Goal: Task Accomplishment & Management: Manage account settings

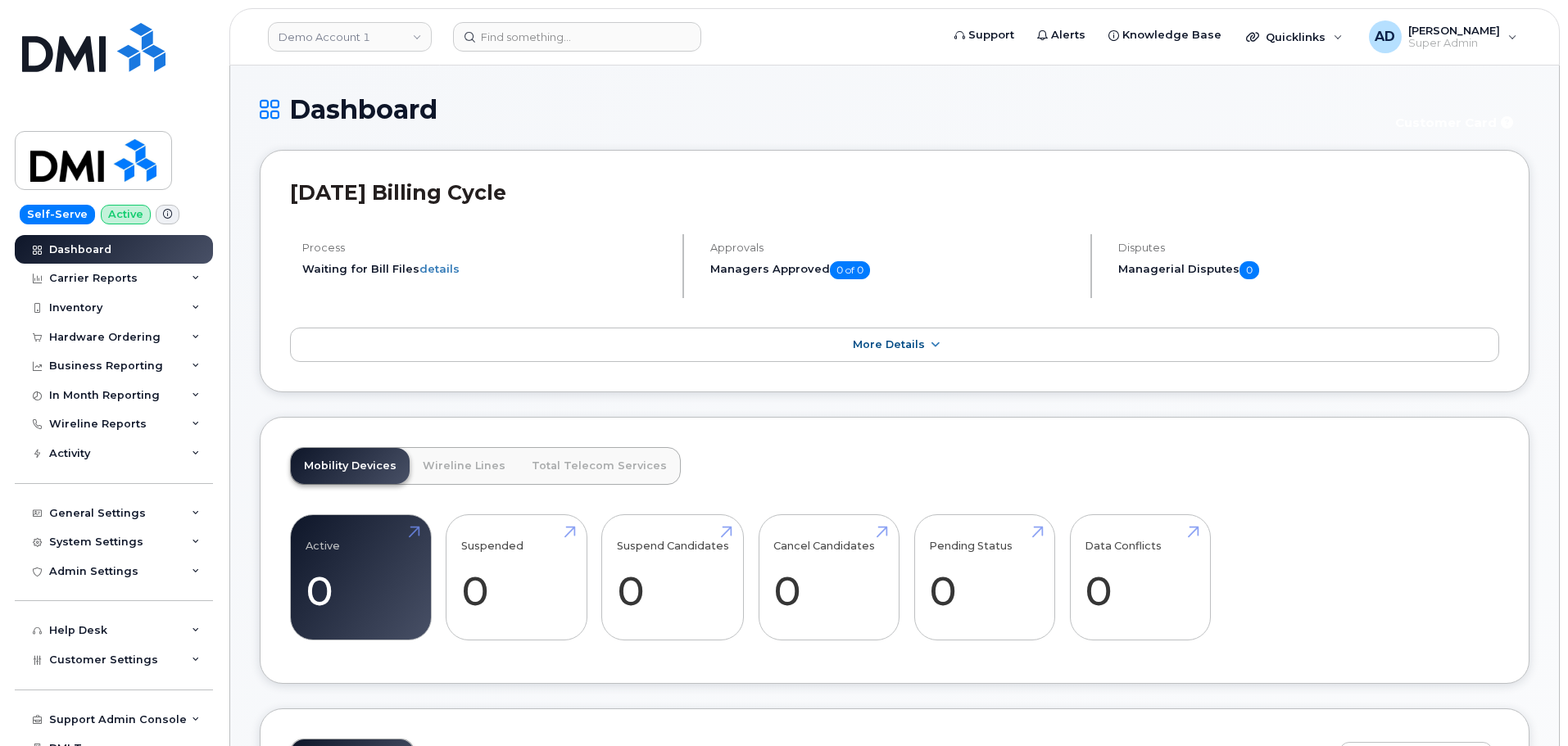
click at [409, 17] on header "Demo Account 1 Support Alerts Knowledge Base Quicklinks Suspend / Cancel Device…" at bounding box center [894, 38] width 1330 height 58
click at [374, 40] on link "Demo Account 1" at bounding box center [349, 37] width 164 height 30
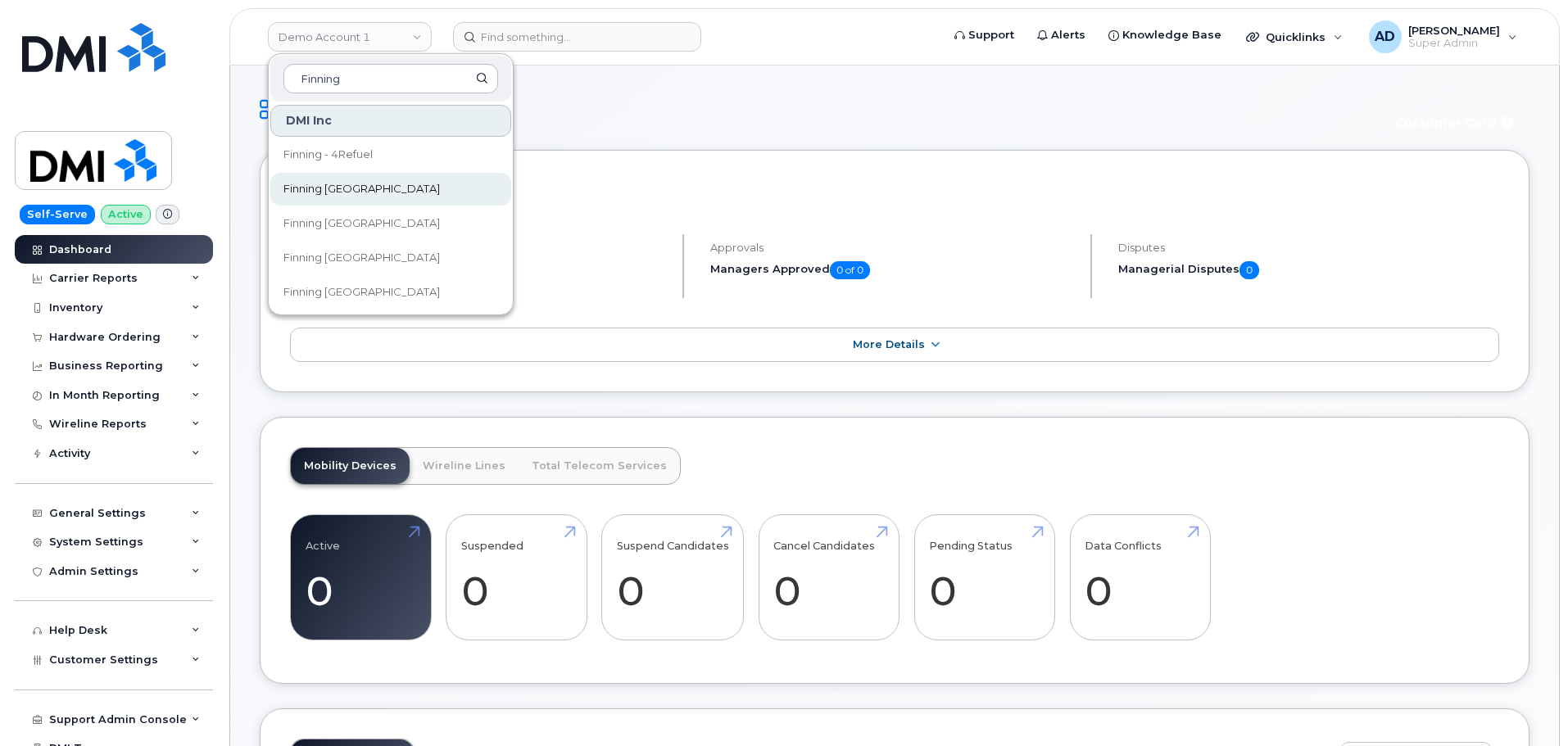
type input "Finning"
click at [427, 187] on link "Finning Argentina" at bounding box center [391, 190] width 241 height 33
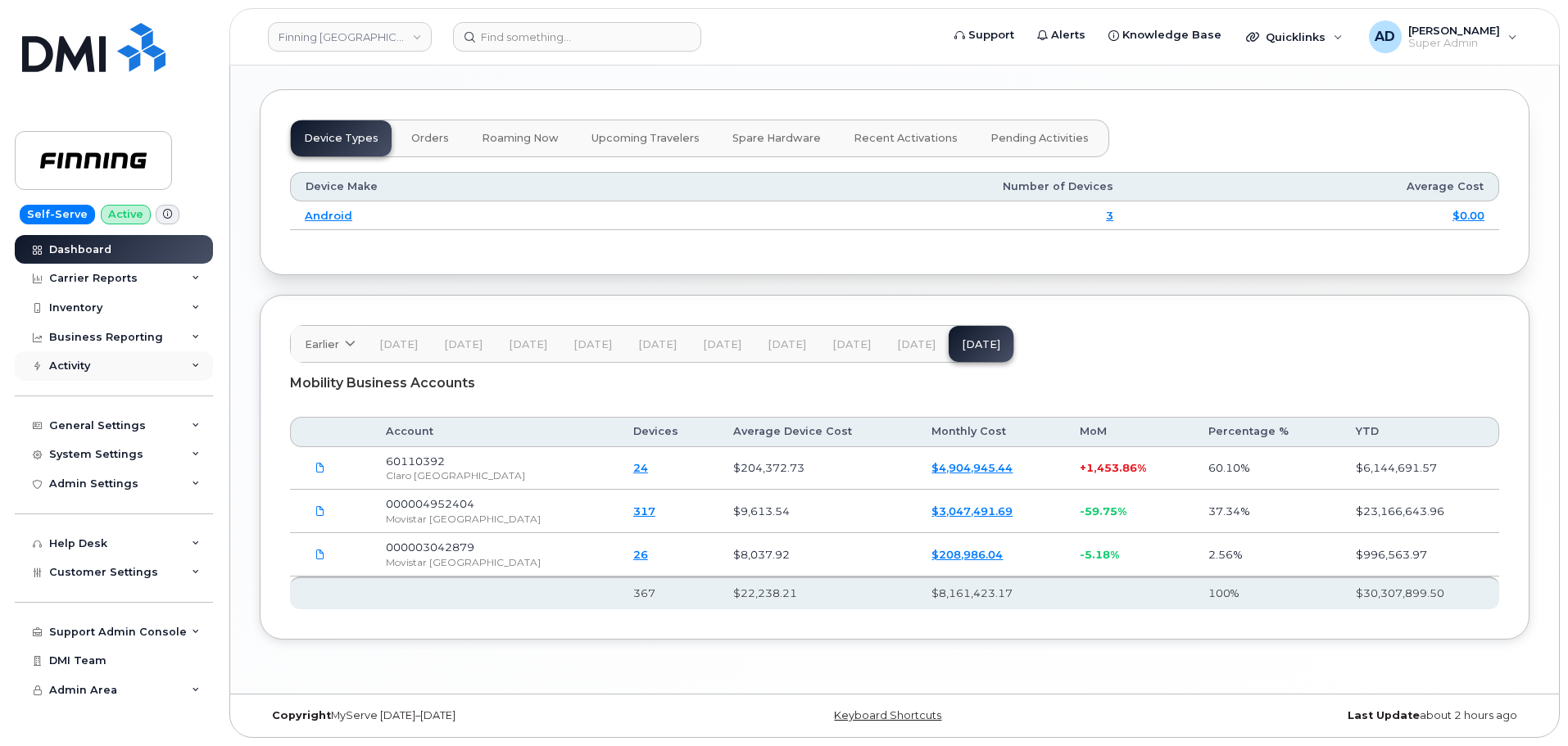
scroll to position [1580, 0]
click at [162, 639] on div "Support Admin Console" at bounding box center [114, 632] width 198 height 30
click at [151, 432] on div "General Settings" at bounding box center [114, 425] width 198 height 30
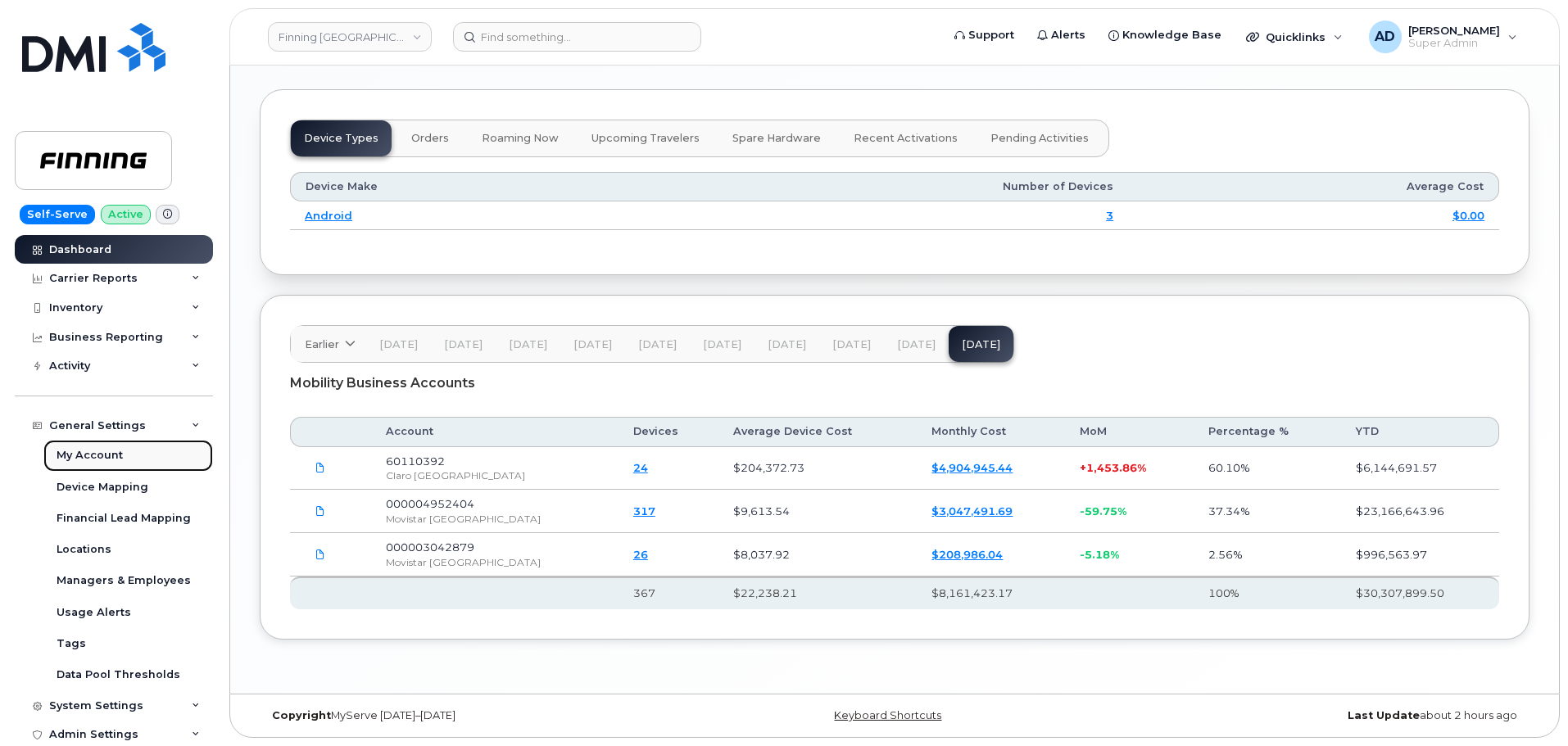
click at [130, 459] on link "My Account" at bounding box center [128, 455] width 169 height 31
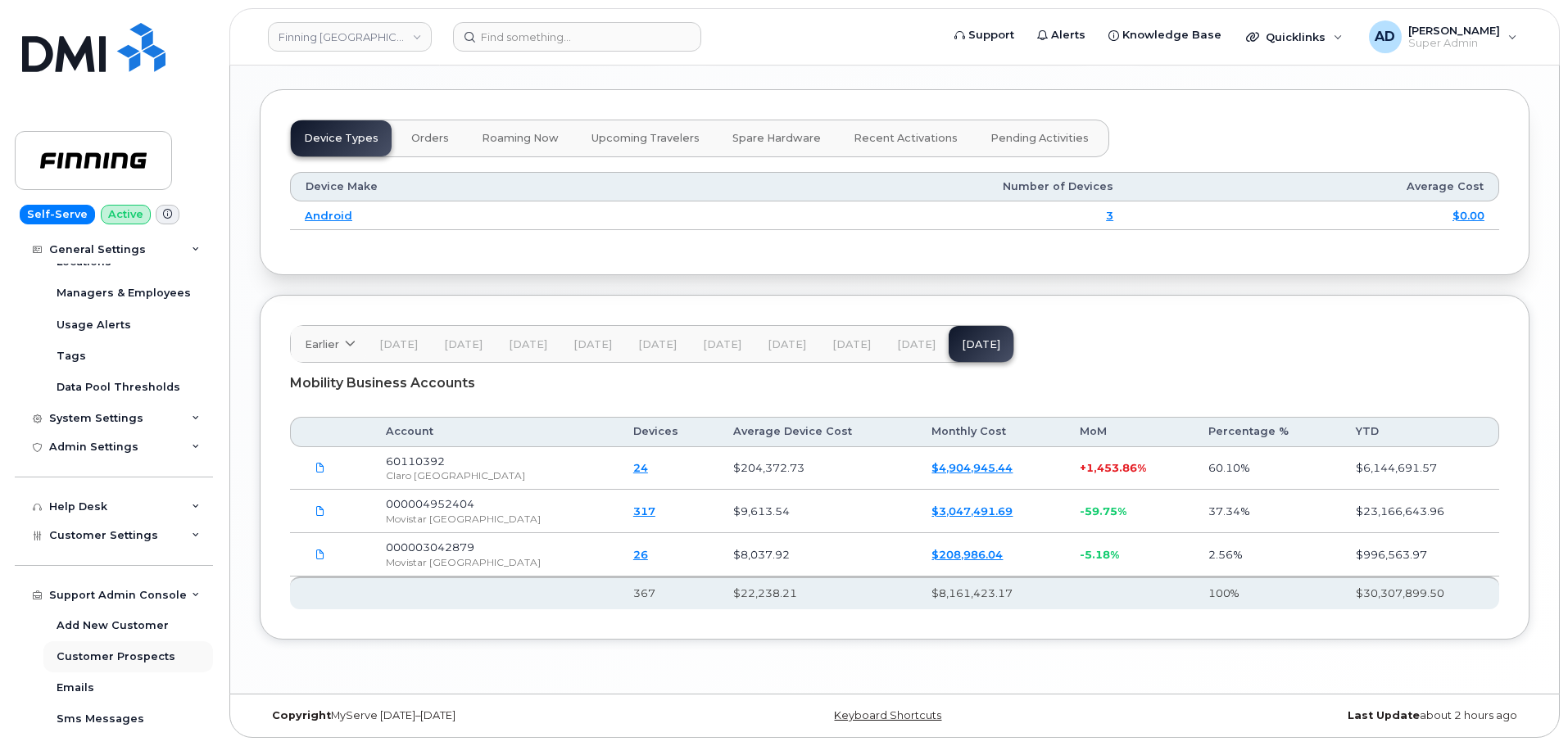
scroll to position [327, 0]
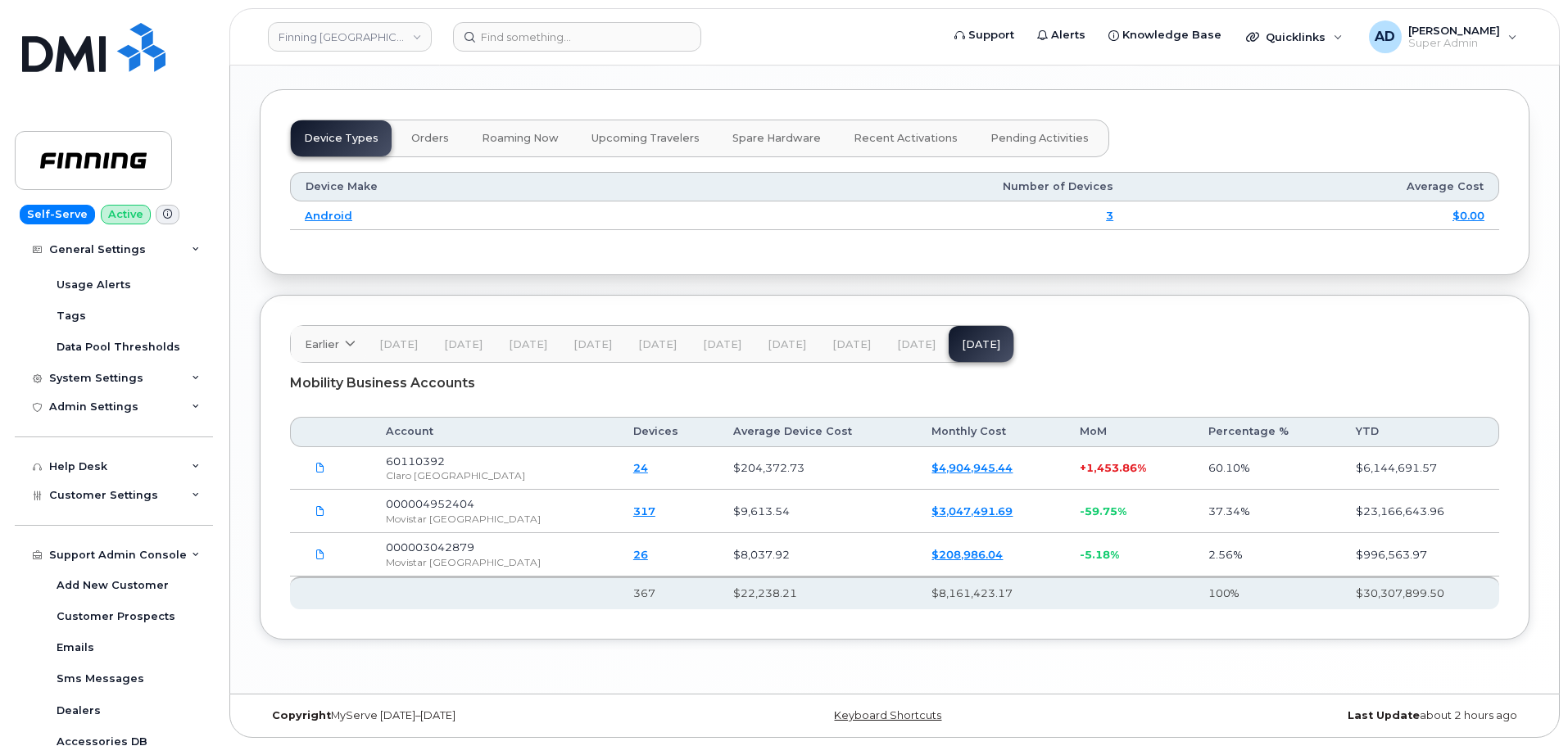
click at [137, 513] on div "Support Admin Console Add New Customer Customer Prospects Emails Sms Messages D…" at bounding box center [116, 712] width 202 height 404
click at [142, 501] on span "Customer Settings" at bounding box center [103, 495] width 109 height 13
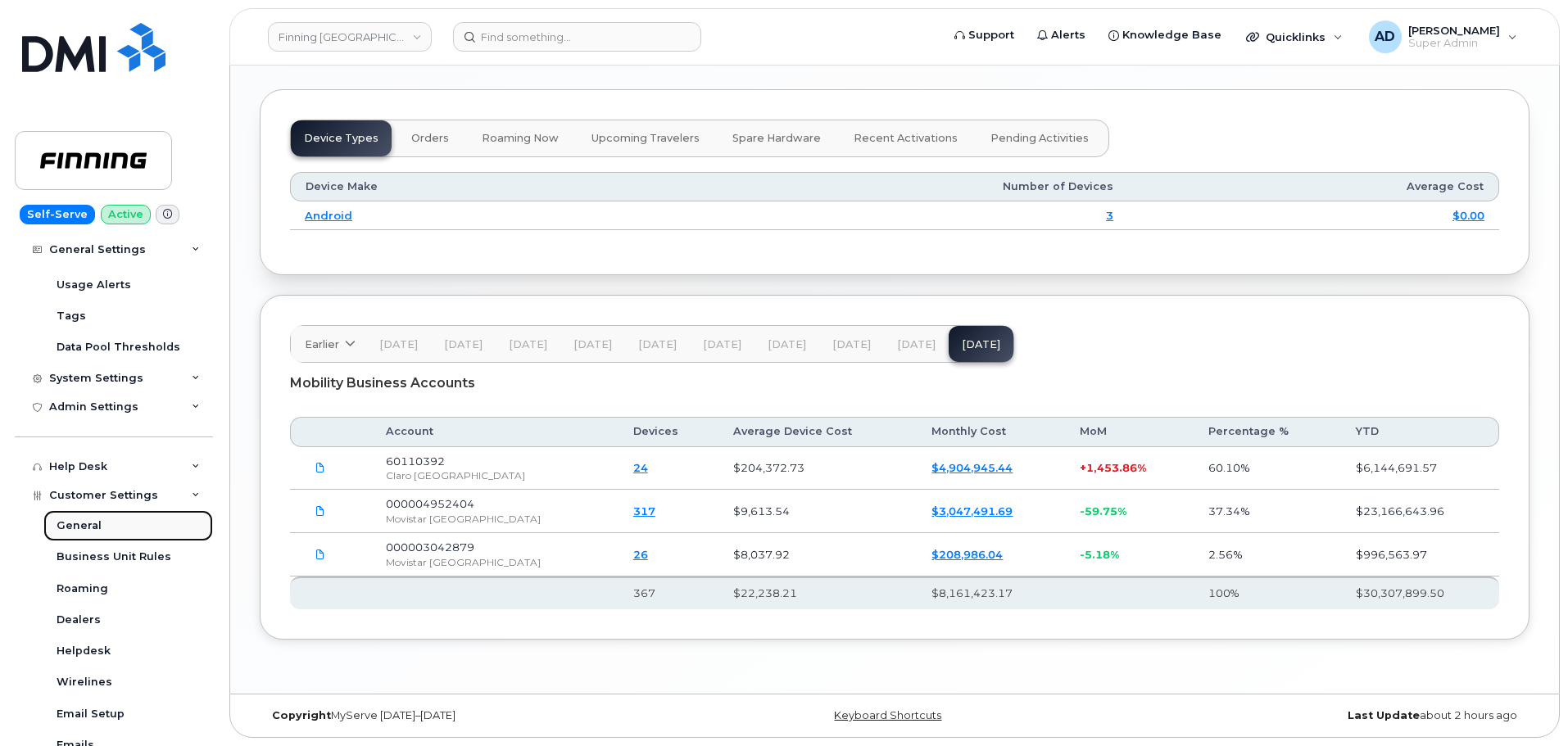
click at [142, 534] on link "General" at bounding box center [128, 526] width 169 height 31
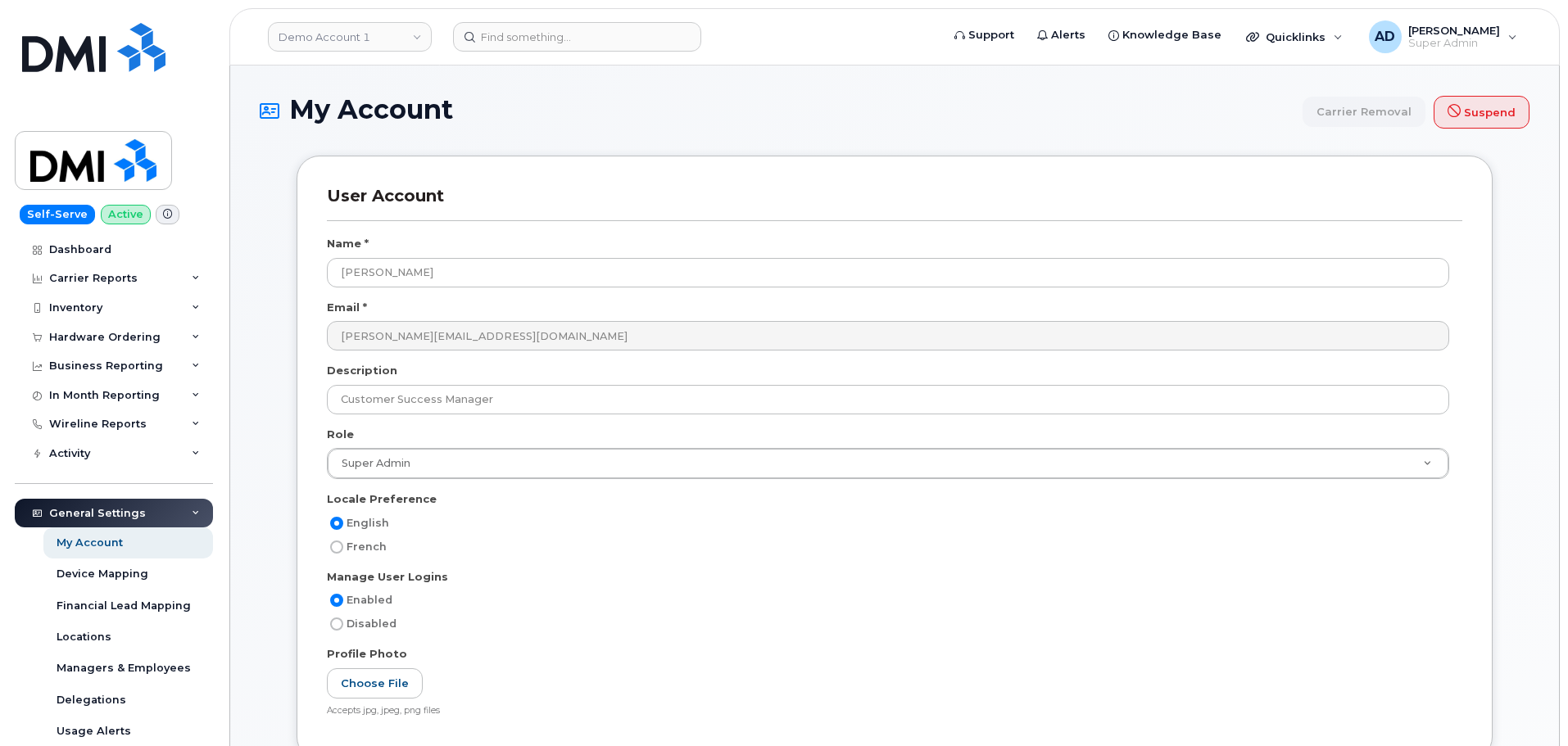
select select
click at [129, 511] on div "General Settings" at bounding box center [97, 514] width 96 height 13
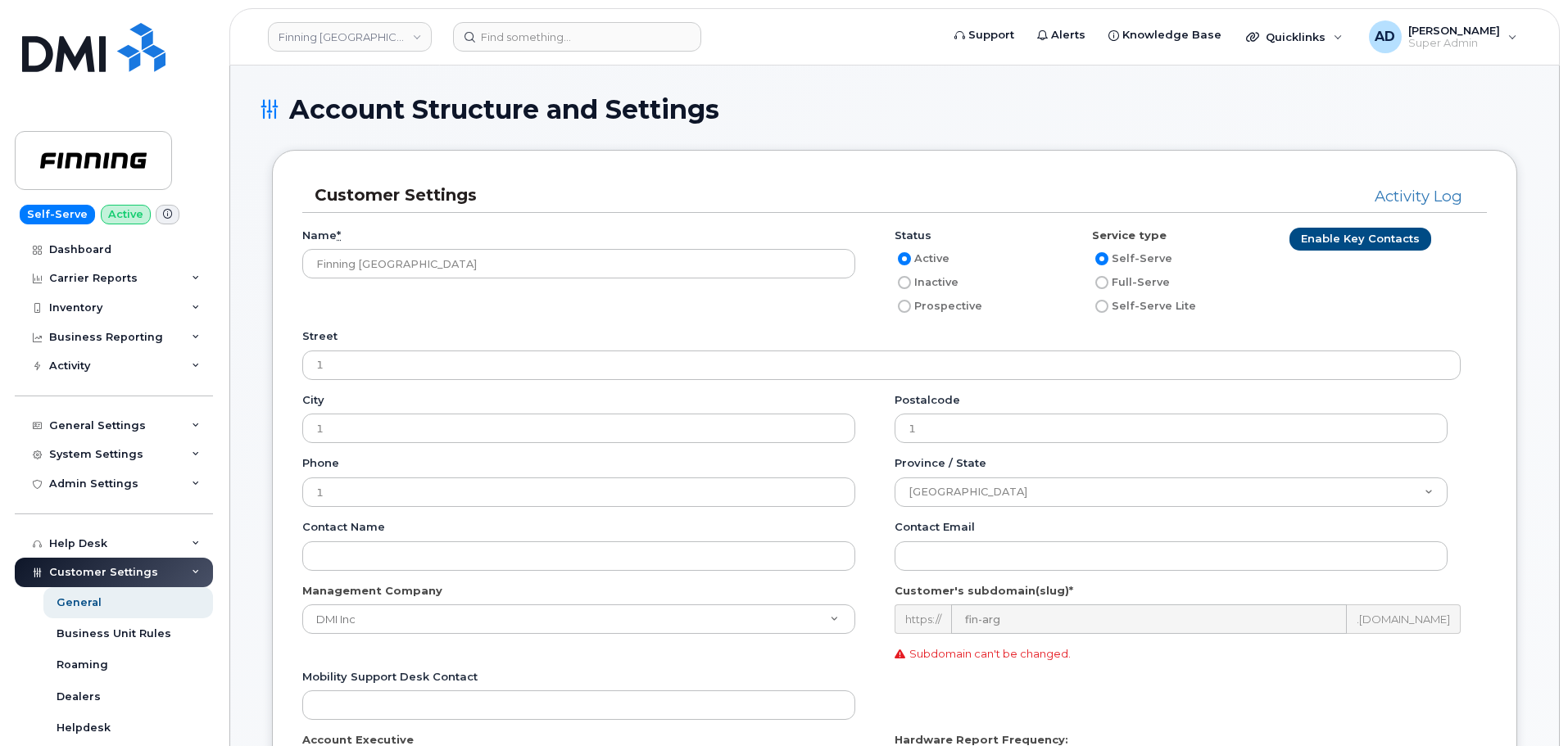
click at [915, 285] on label "Inactive" at bounding box center [926, 282] width 64 height 19
click at [911, 285] on input "Inactive" at bounding box center [905, 283] width 13 height 13
radio input "true"
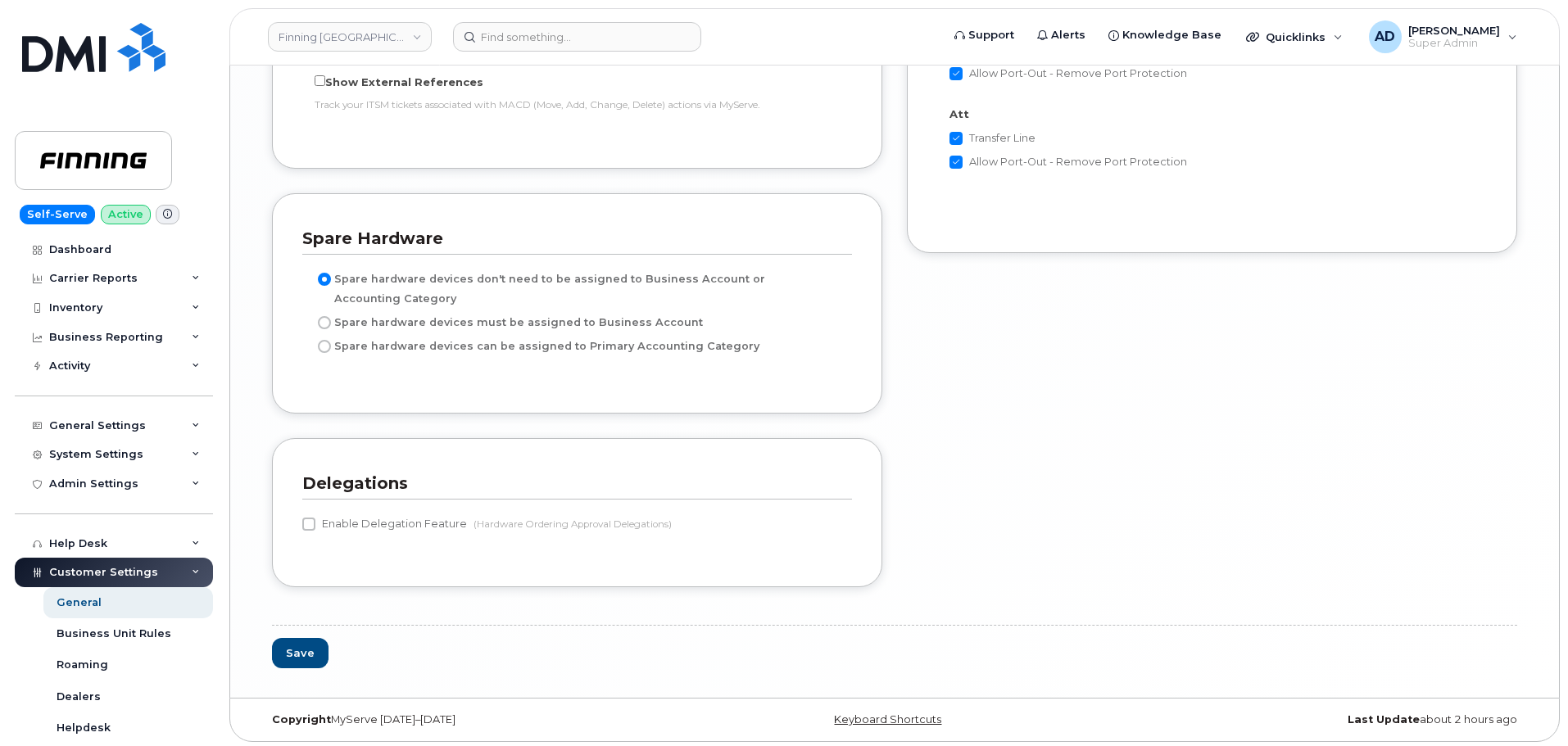
scroll to position [3506, 0]
click at [308, 656] on button "Save" at bounding box center [300, 649] width 57 height 30
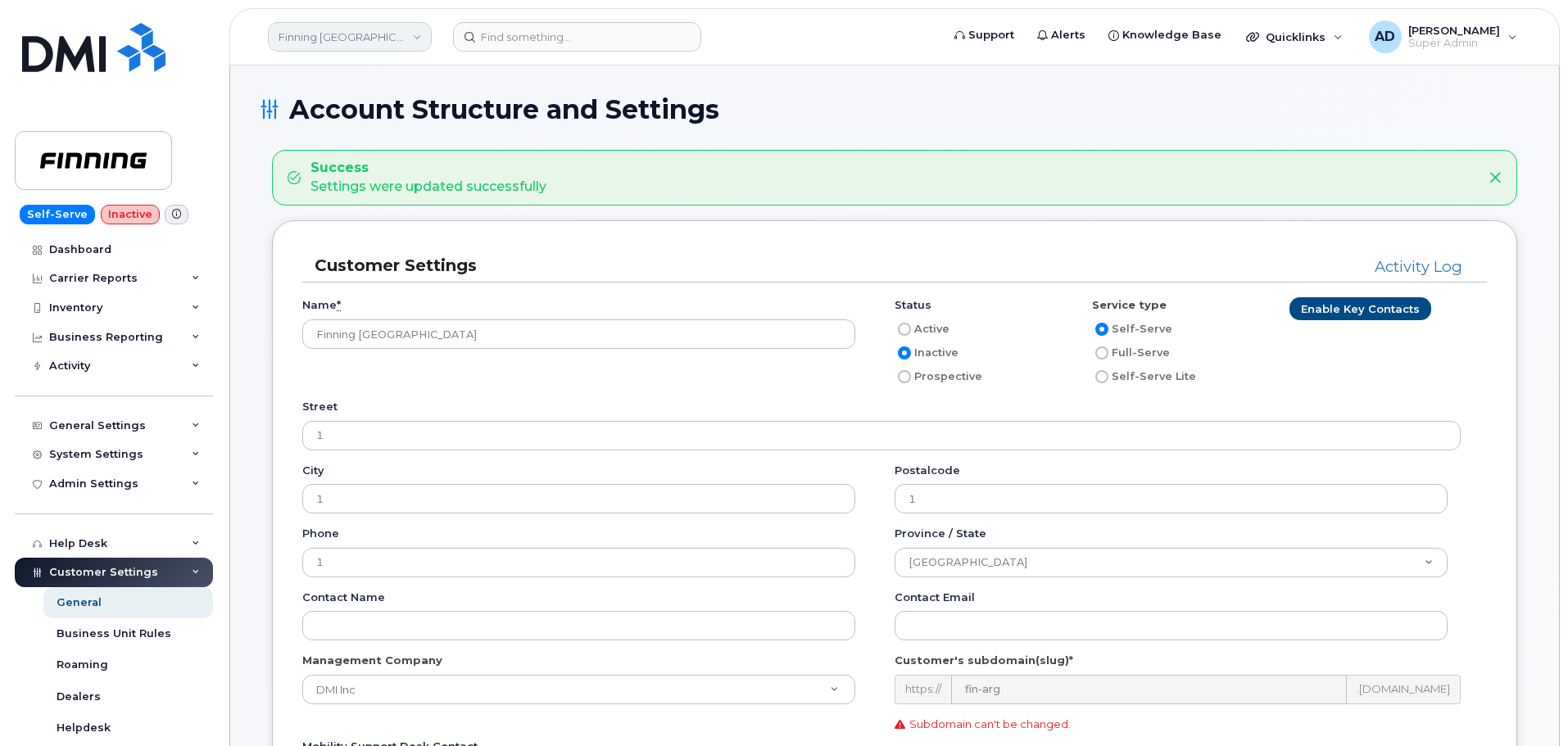
click at [369, 49] on link "Finning Argentina" at bounding box center [349, 37] width 164 height 30
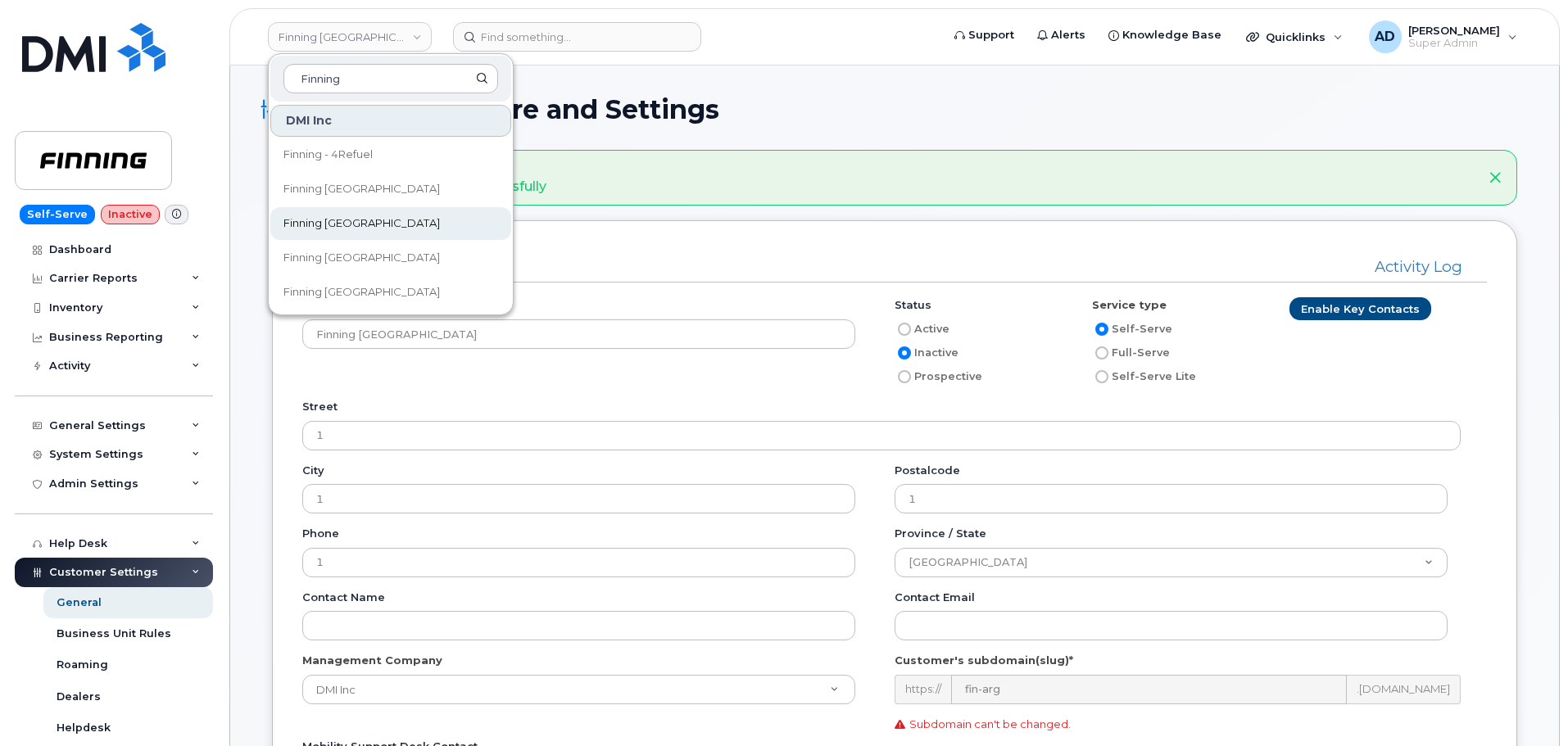
type input "Finning"
click at [443, 228] on link "Finning [GEOGRAPHIC_DATA]" at bounding box center [391, 223] width 241 height 33
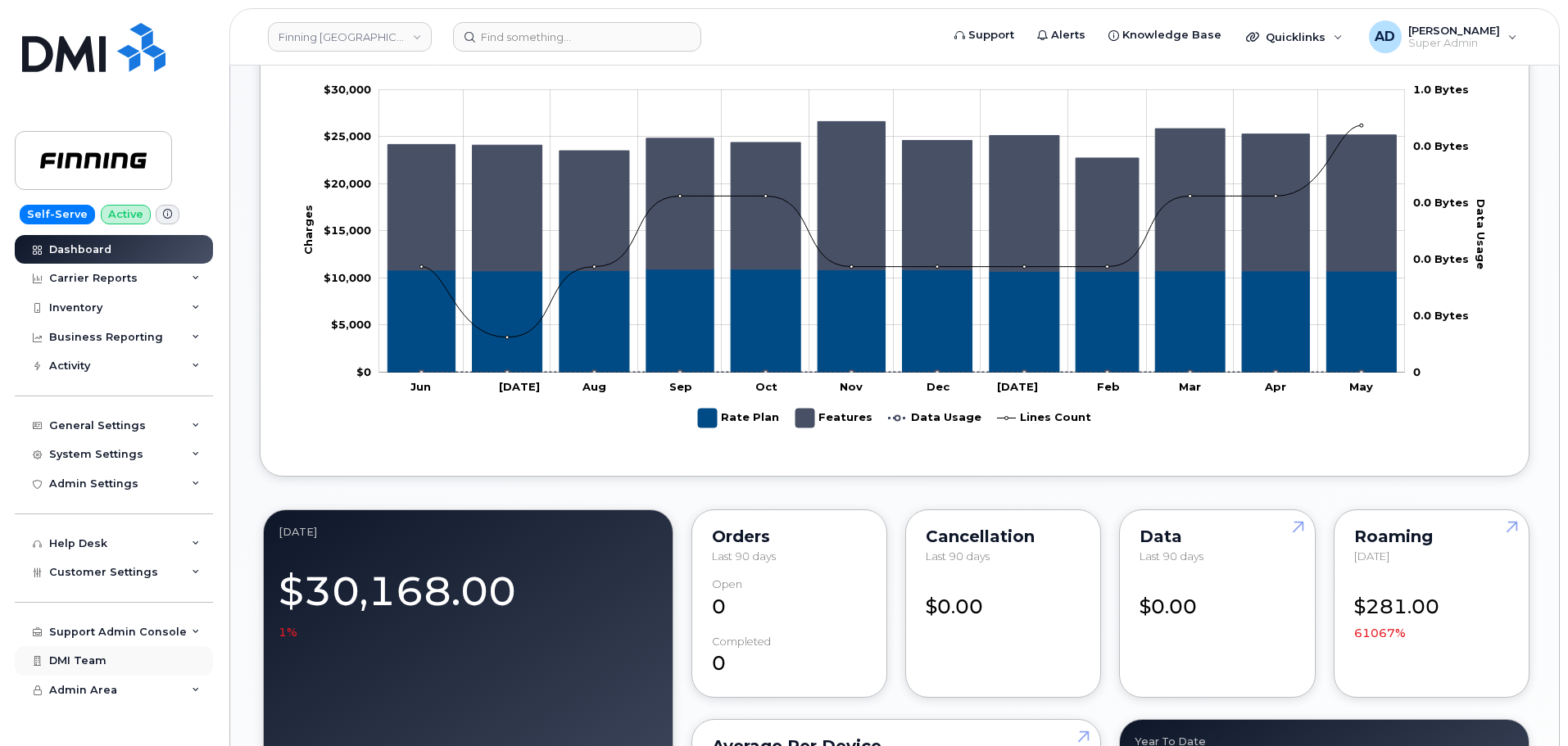
scroll to position [901, 0]
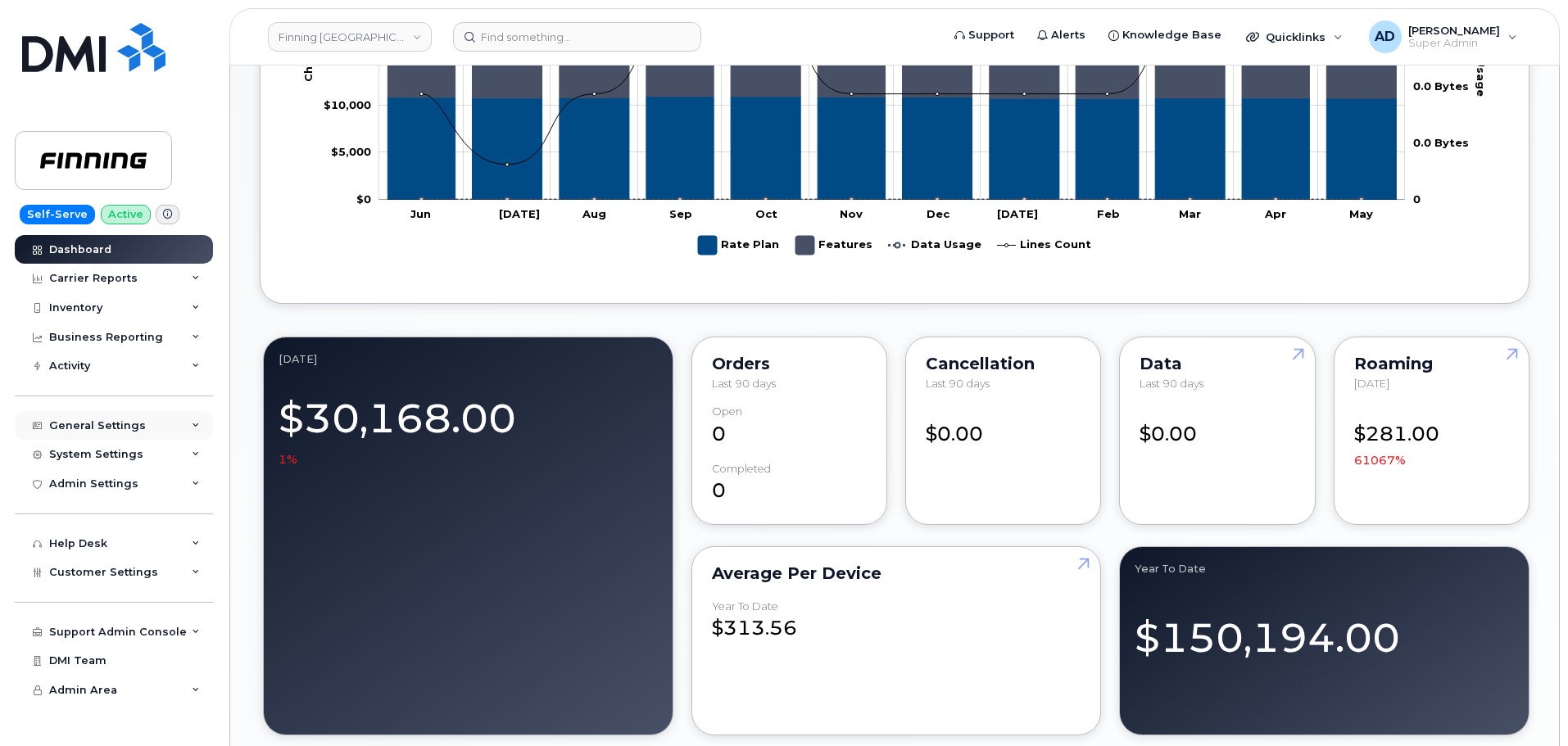
click at [156, 427] on div "General Settings" at bounding box center [114, 425] width 198 height 30
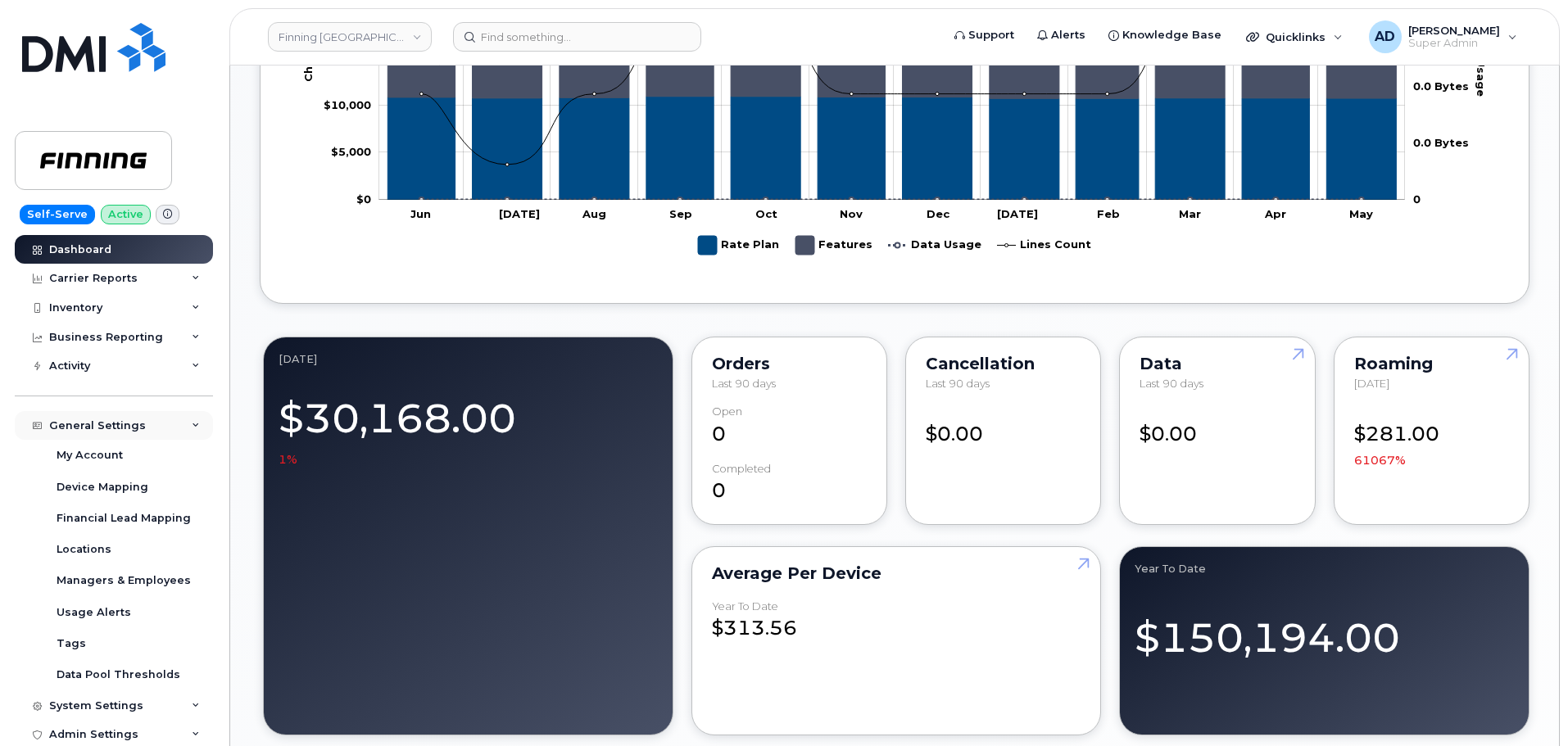
click at [156, 427] on div "General Settings" at bounding box center [114, 425] width 198 height 30
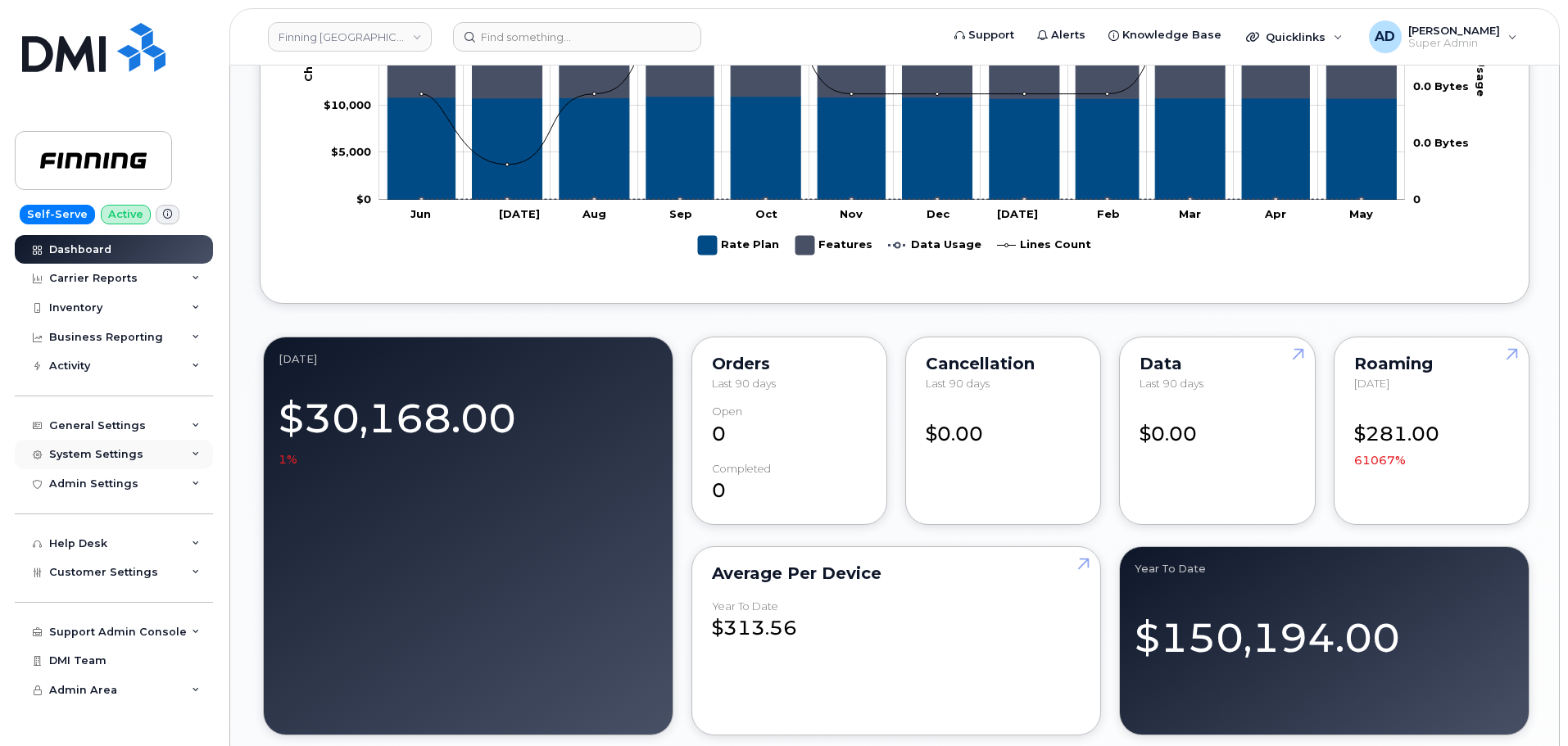
click at [158, 453] on div "System Settings" at bounding box center [114, 454] width 198 height 30
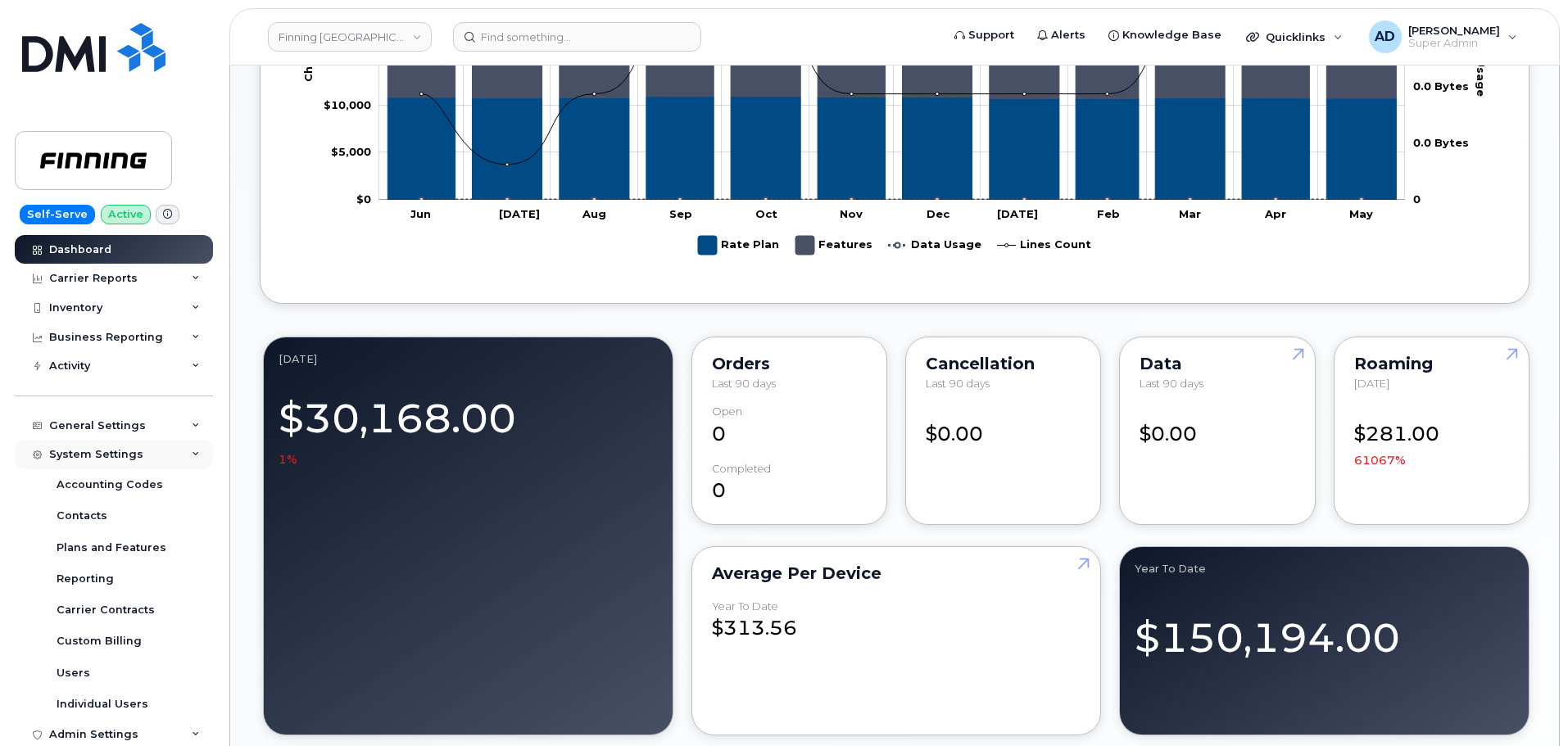
click at [158, 455] on div "System Settings" at bounding box center [114, 454] width 198 height 30
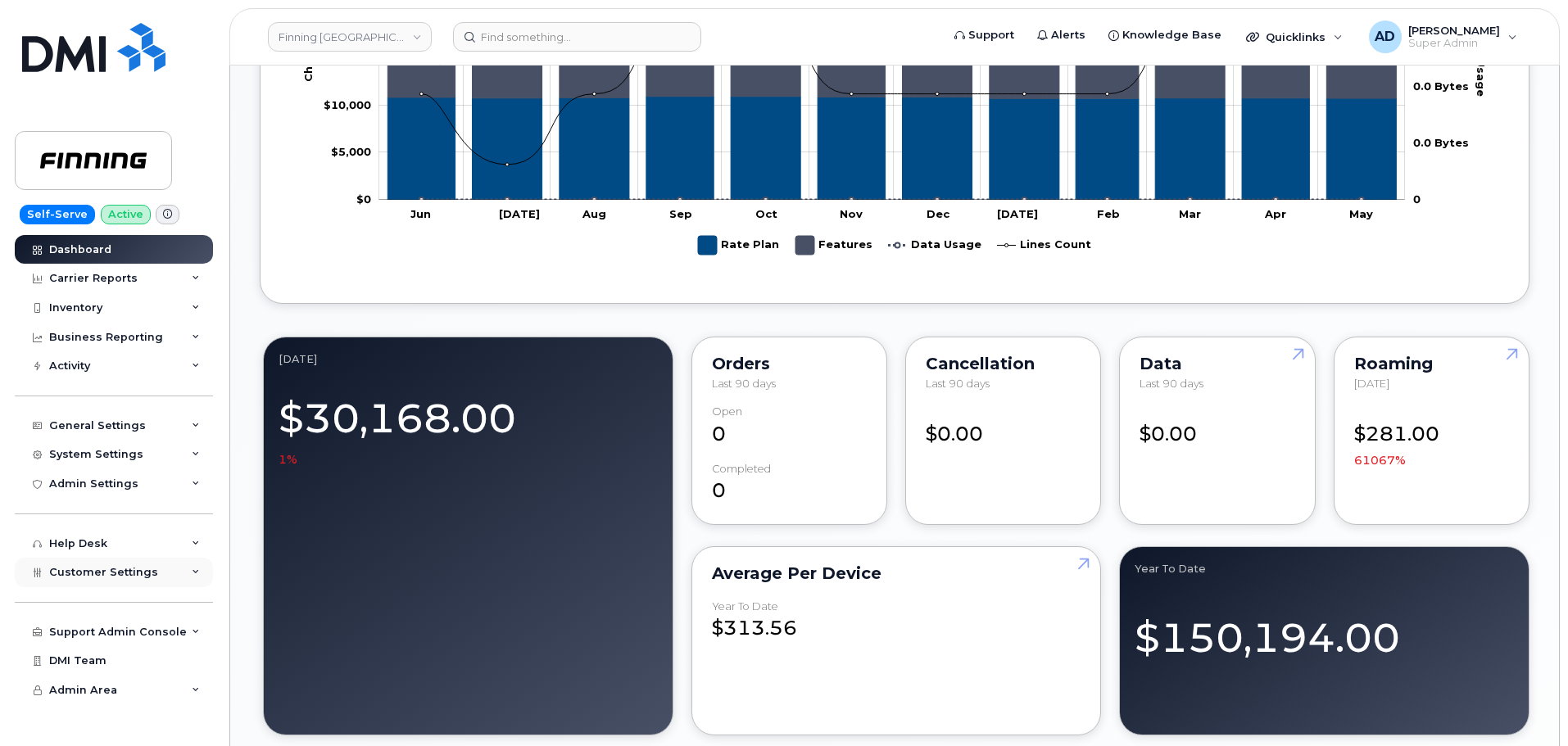
click at [168, 580] on div "Customer Settings" at bounding box center [114, 572] width 198 height 30
click at [86, 604] on div "General" at bounding box center [79, 603] width 45 height 14
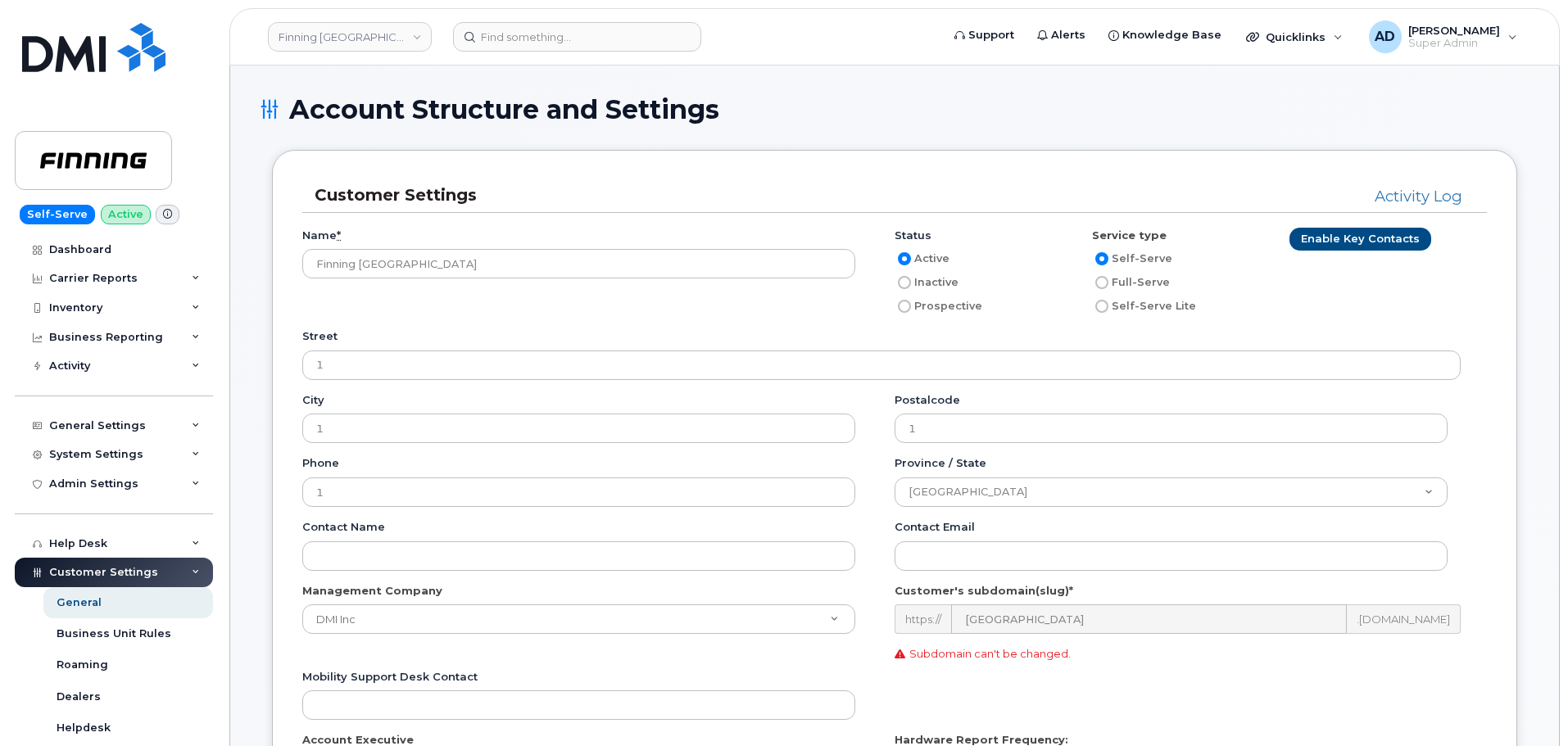
click at [912, 283] on label "Inactive" at bounding box center [926, 282] width 64 height 19
click at [911, 283] on input "Inactive" at bounding box center [905, 283] width 13 height 13
radio input "true"
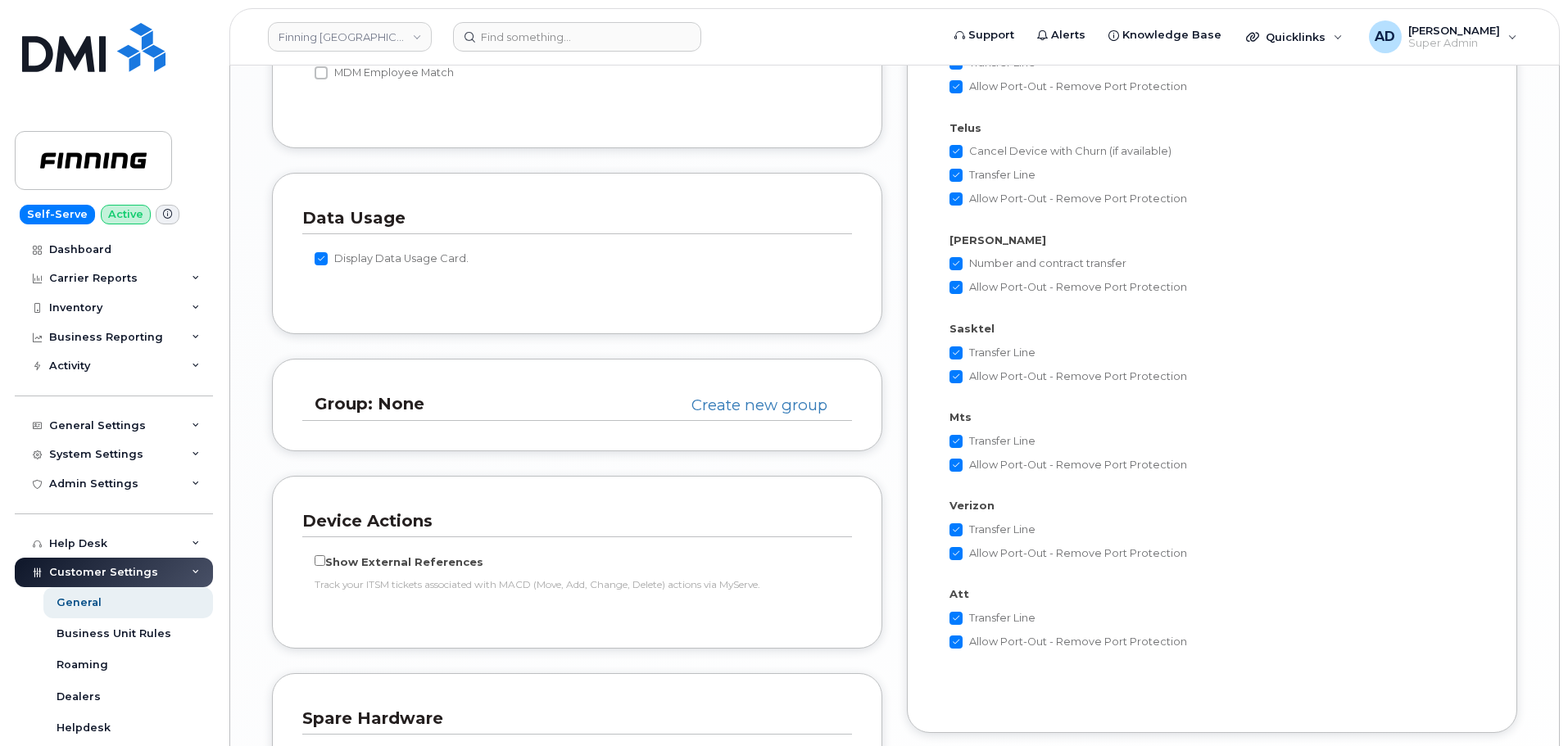
scroll to position [3506, 0]
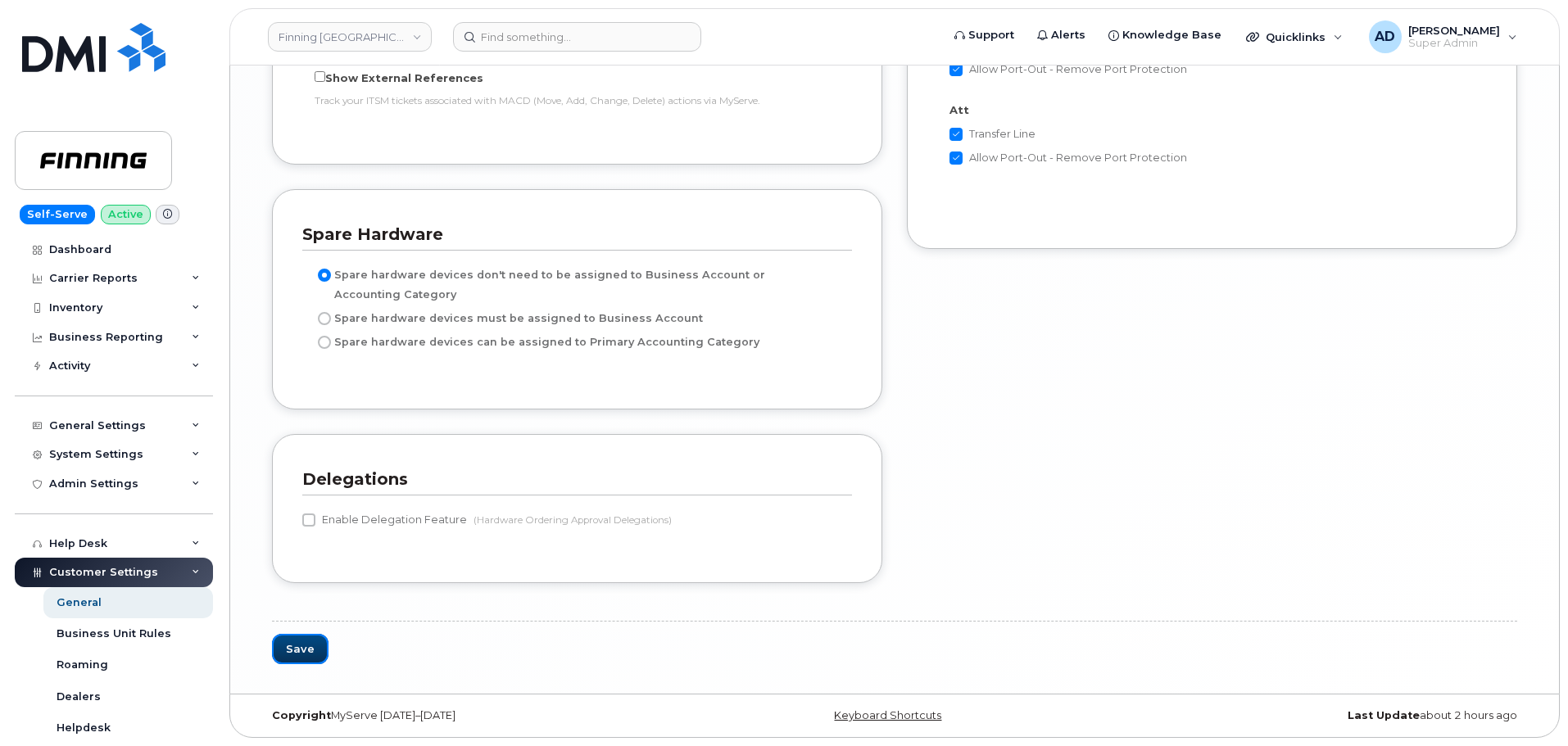
click at [309, 644] on button "Save" at bounding box center [300, 649] width 57 height 30
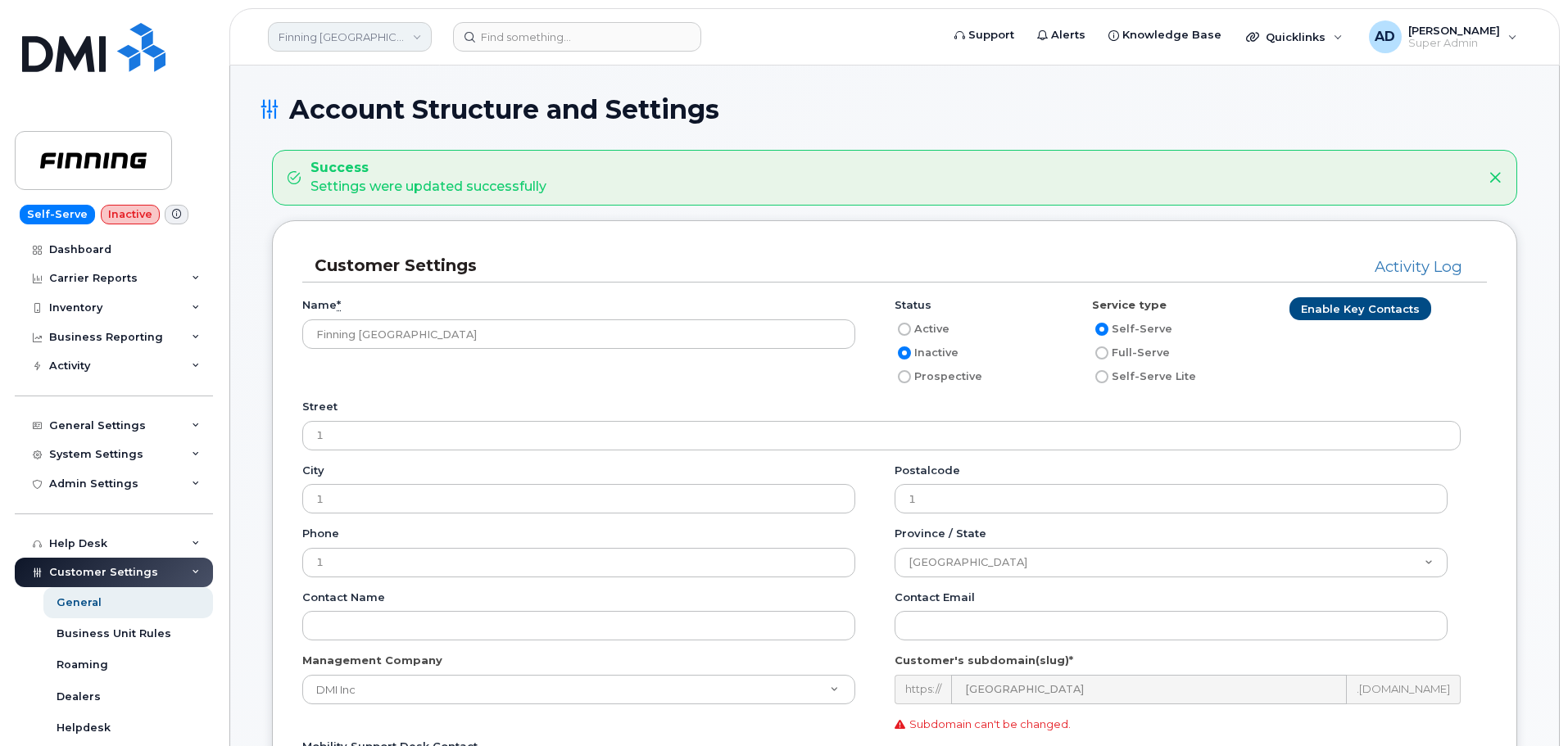
click at [348, 38] on link "Finning Bolivia" at bounding box center [349, 37] width 164 height 30
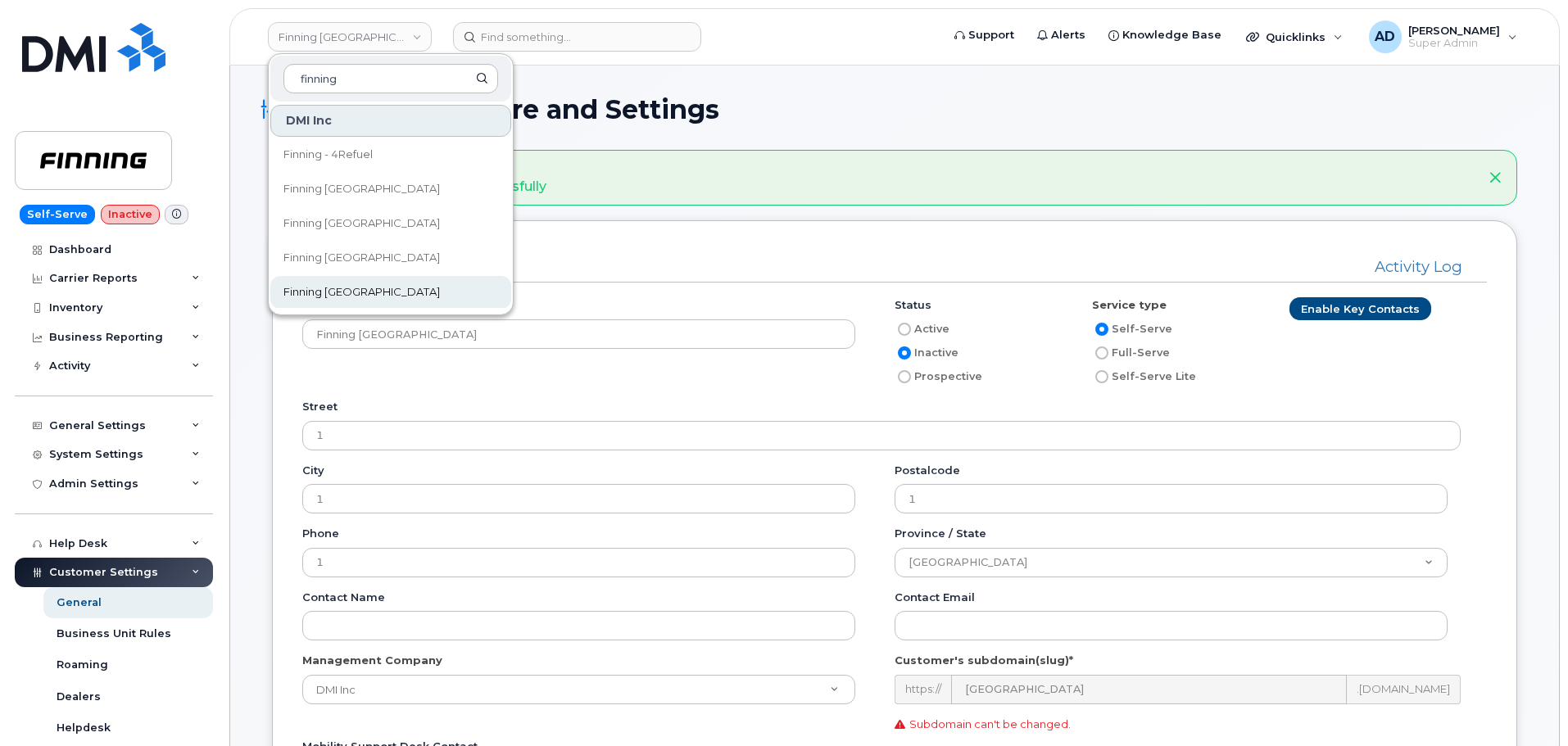
type input "finning"
click at [353, 297] on span "Finning [GEOGRAPHIC_DATA]" at bounding box center [361, 292] width 157 height 16
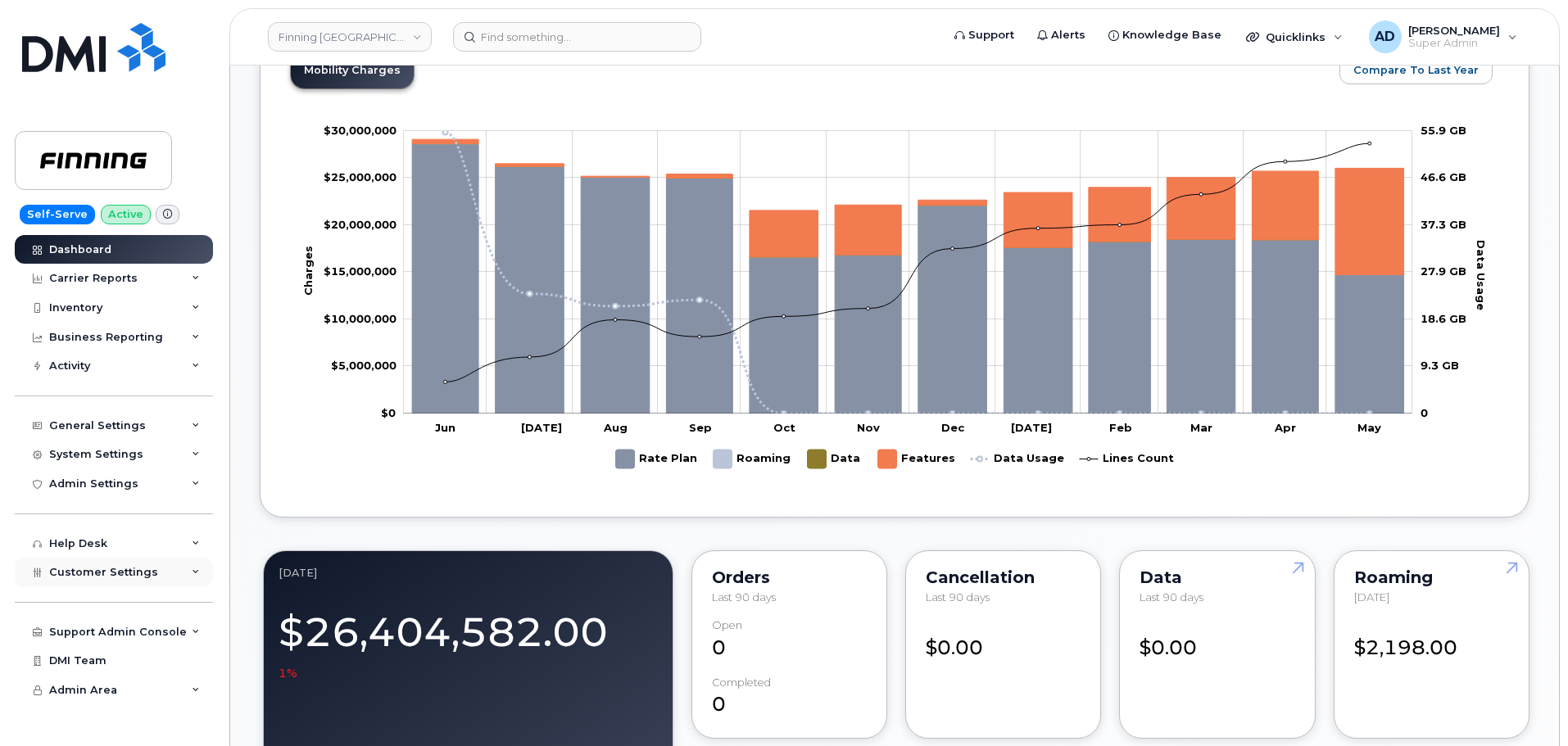
scroll to position [983, 0]
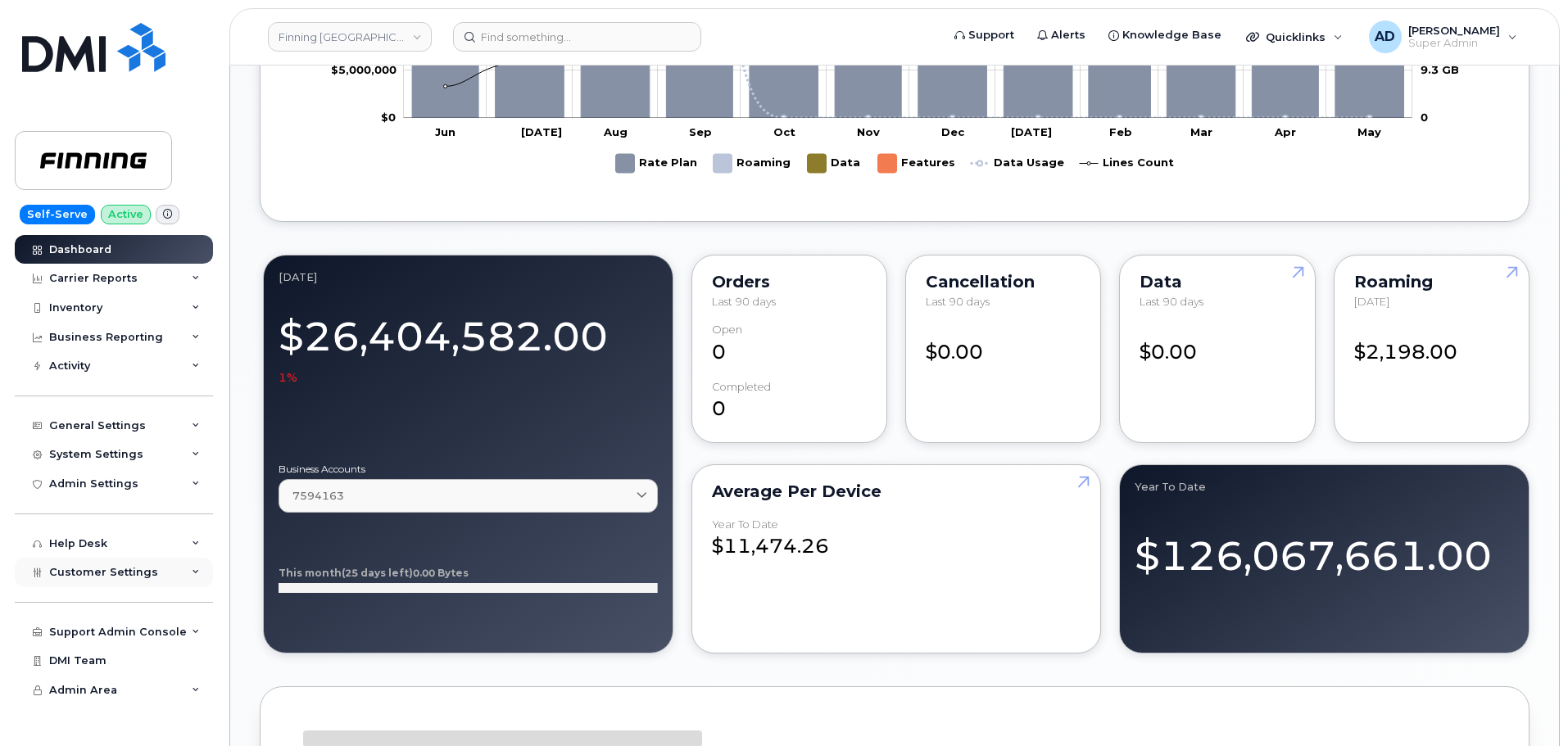
click at [128, 575] on span "Customer Settings" at bounding box center [103, 572] width 109 height 13
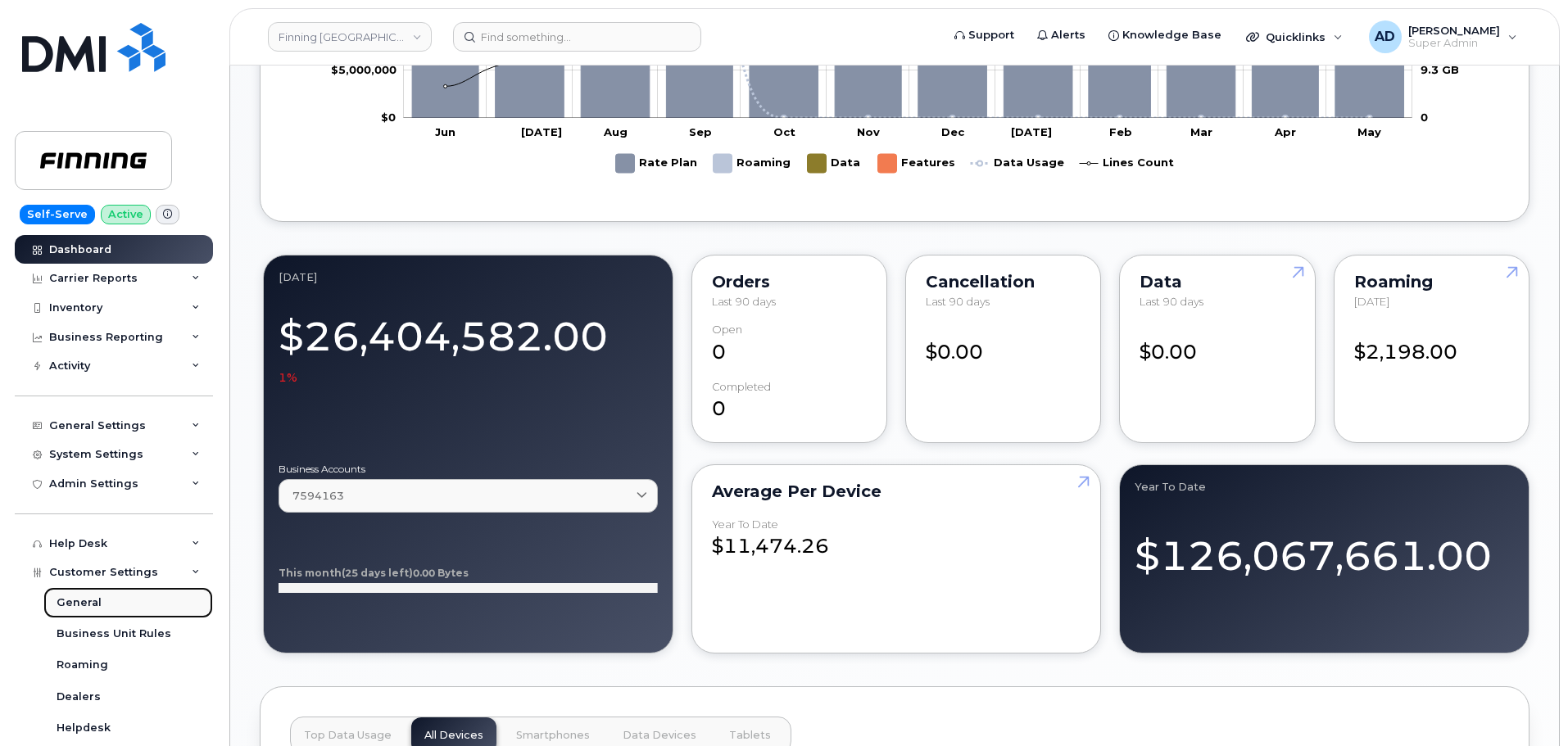
click at [113, 607] on link "General" at bounding box center [128, 603] width 169 height 31
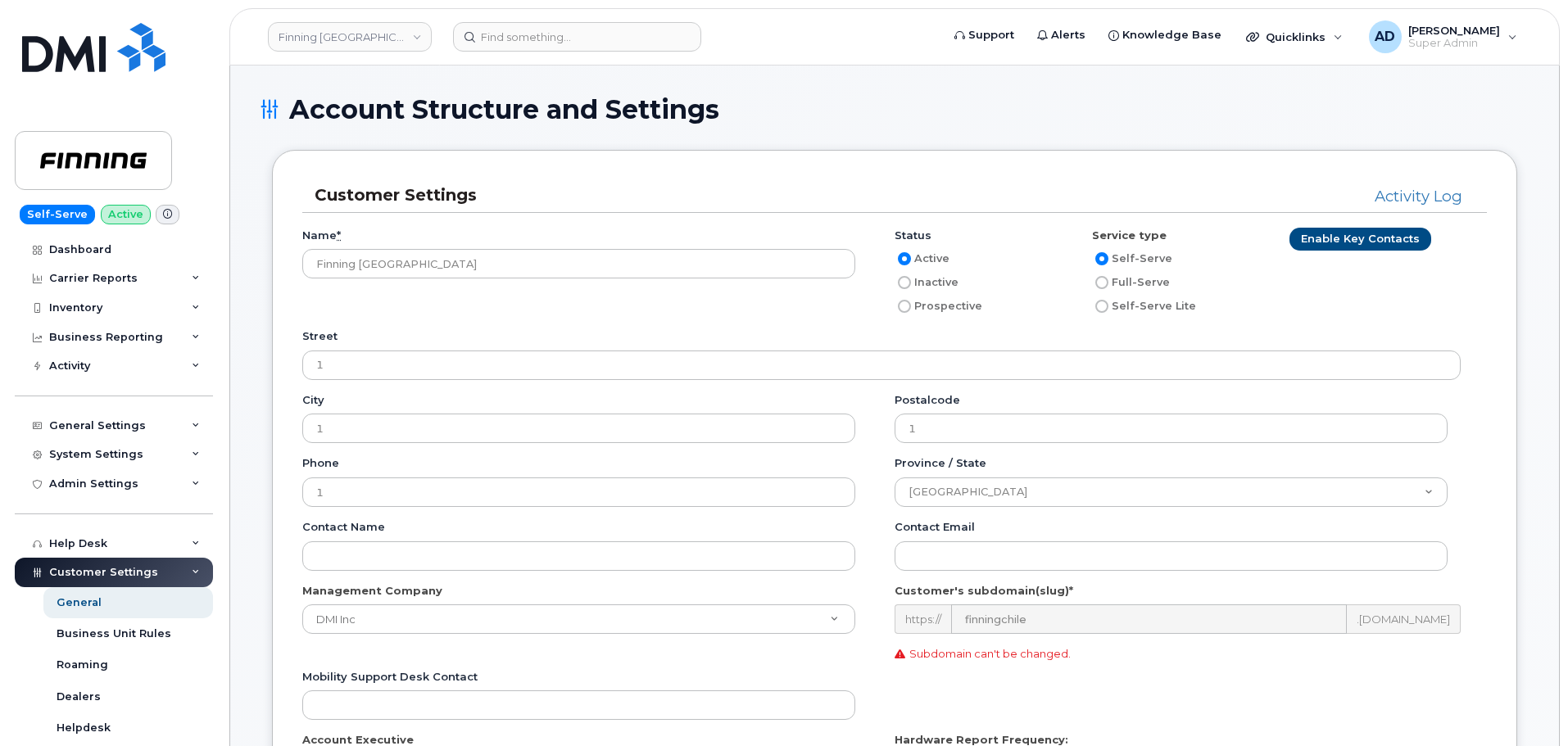
click at [925, 280] on label "Inactive" at bounding box center [926, 282] width 64 height 19
click at [911, 280] on input "Inactive" at bounding box center [905, 283] width 13 height 13
radio input "true"
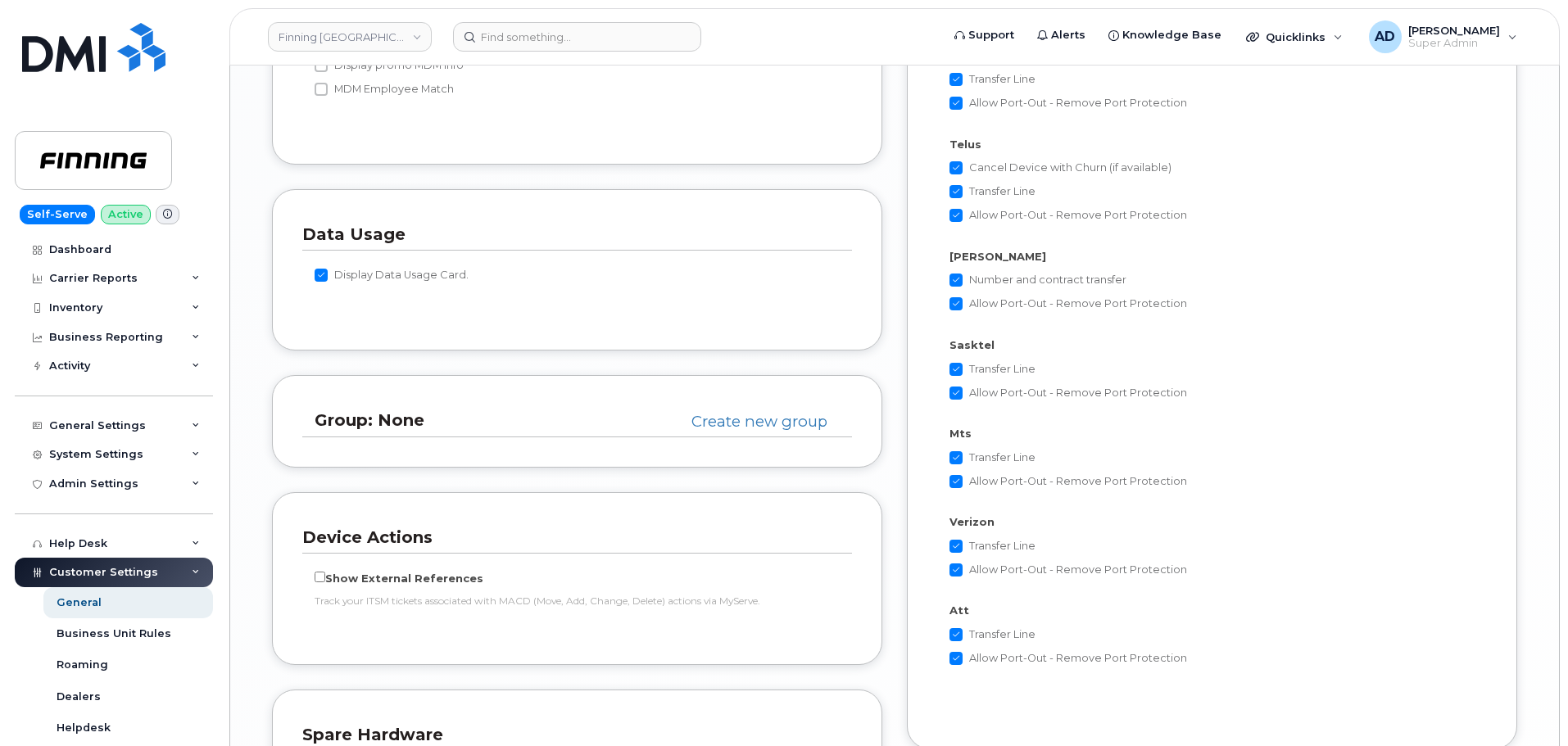
scroll to position [3506, 0]
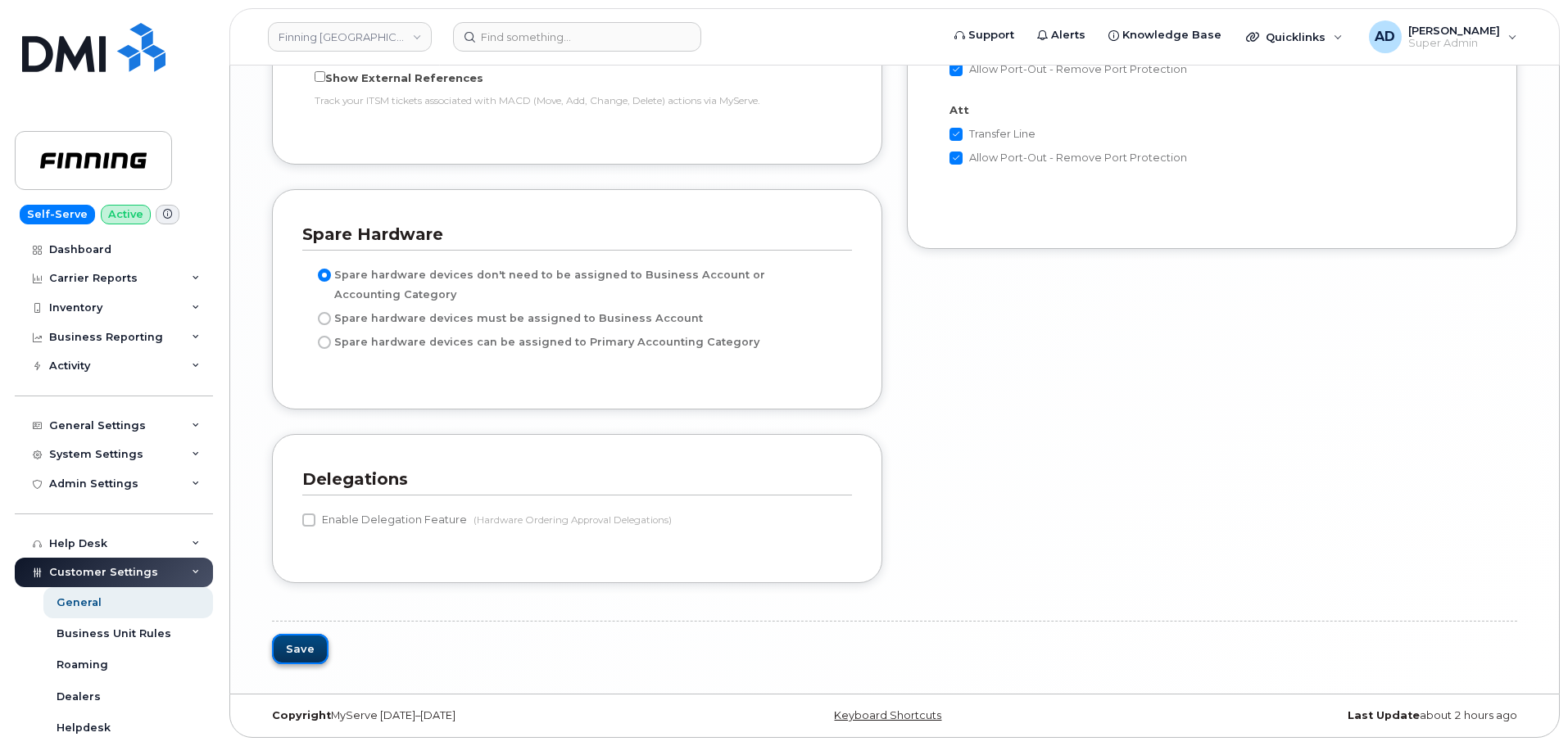
click at [292, 650] on button "Save" at bounding box center [300, 649] width 57 height 30
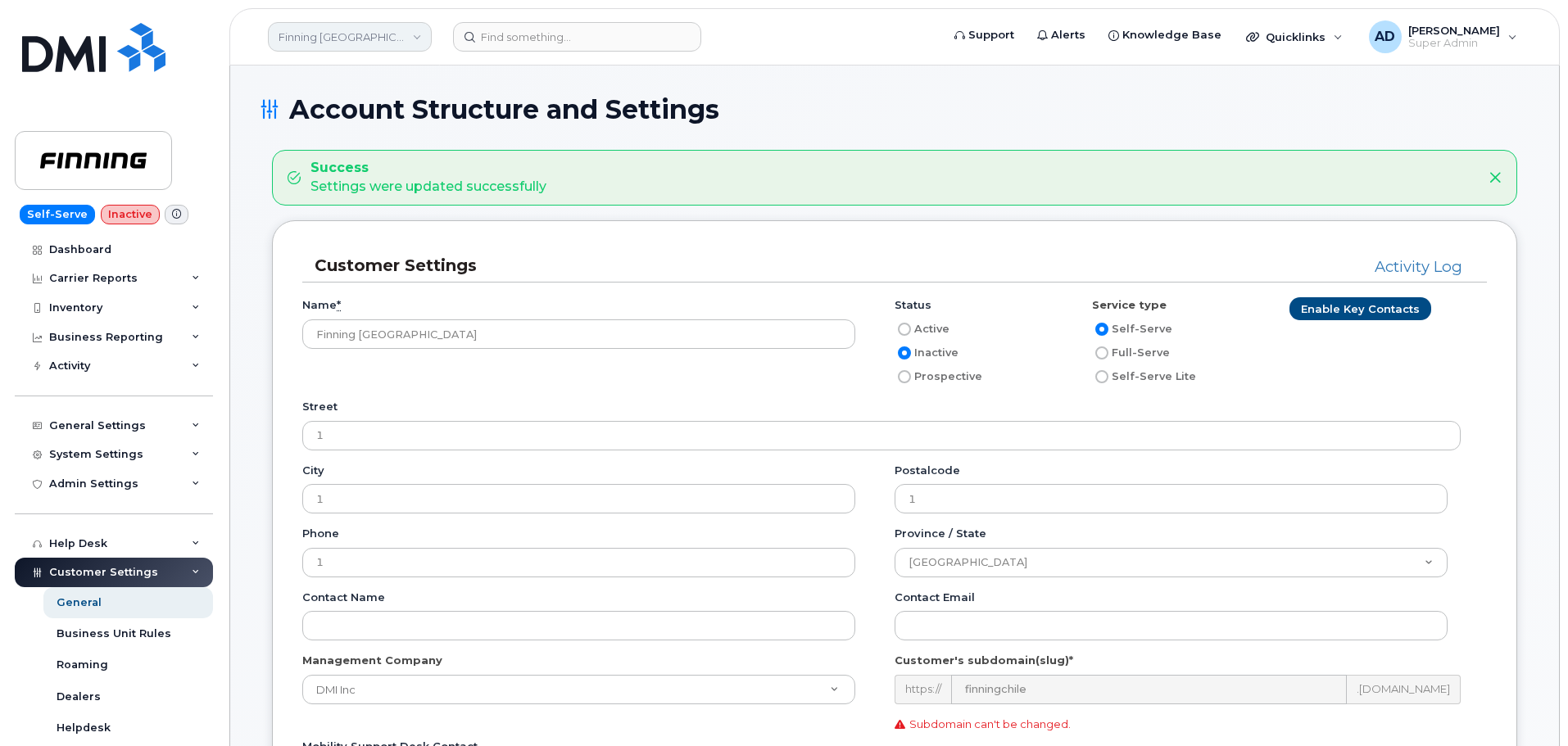
click at [364, 36] on link "Finning Chile" at bounding box center [349, 37] width 164 height 30
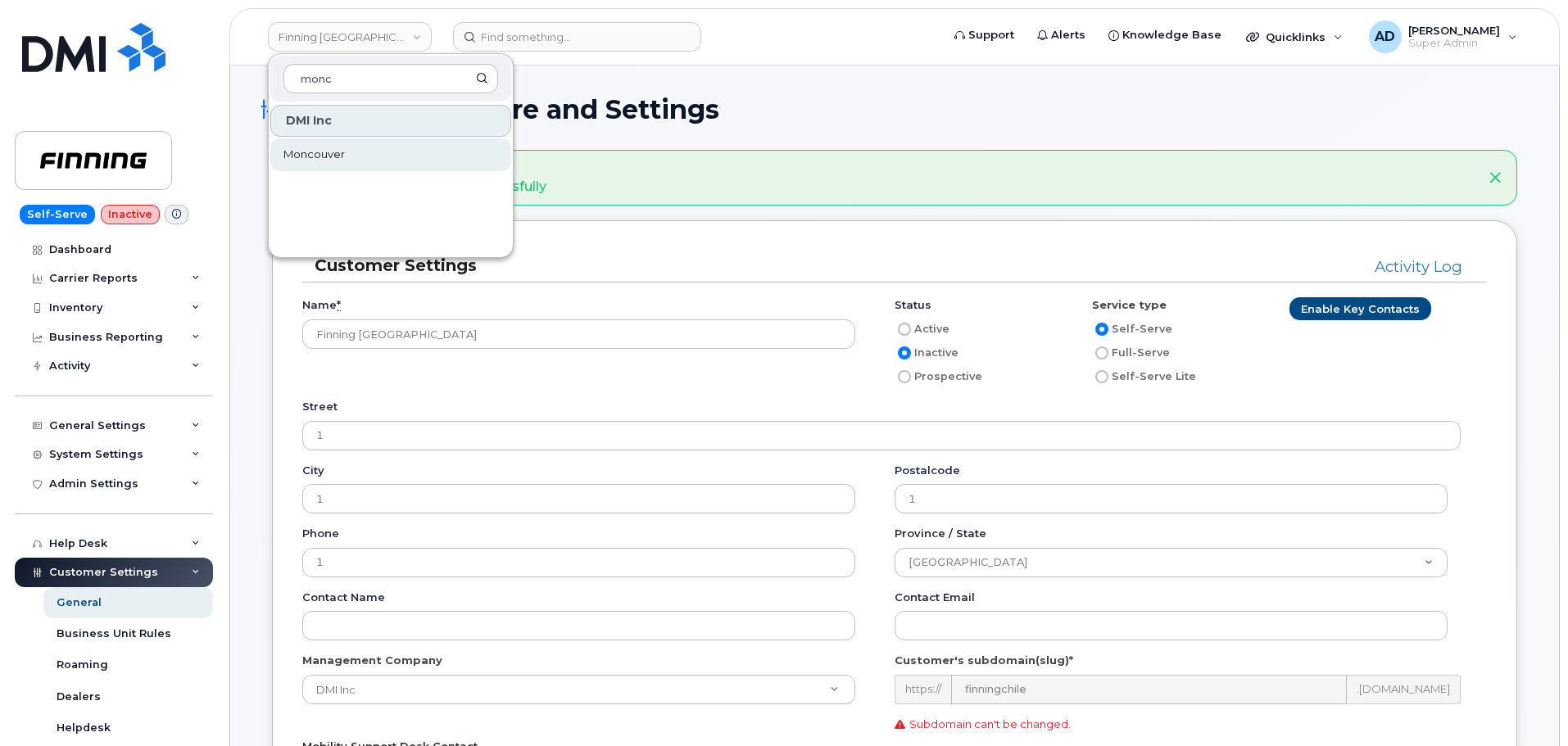
type input "monc"
click at [354, 160] on link "Moncouver" at bounding box center [391, 155] width 241 height 33
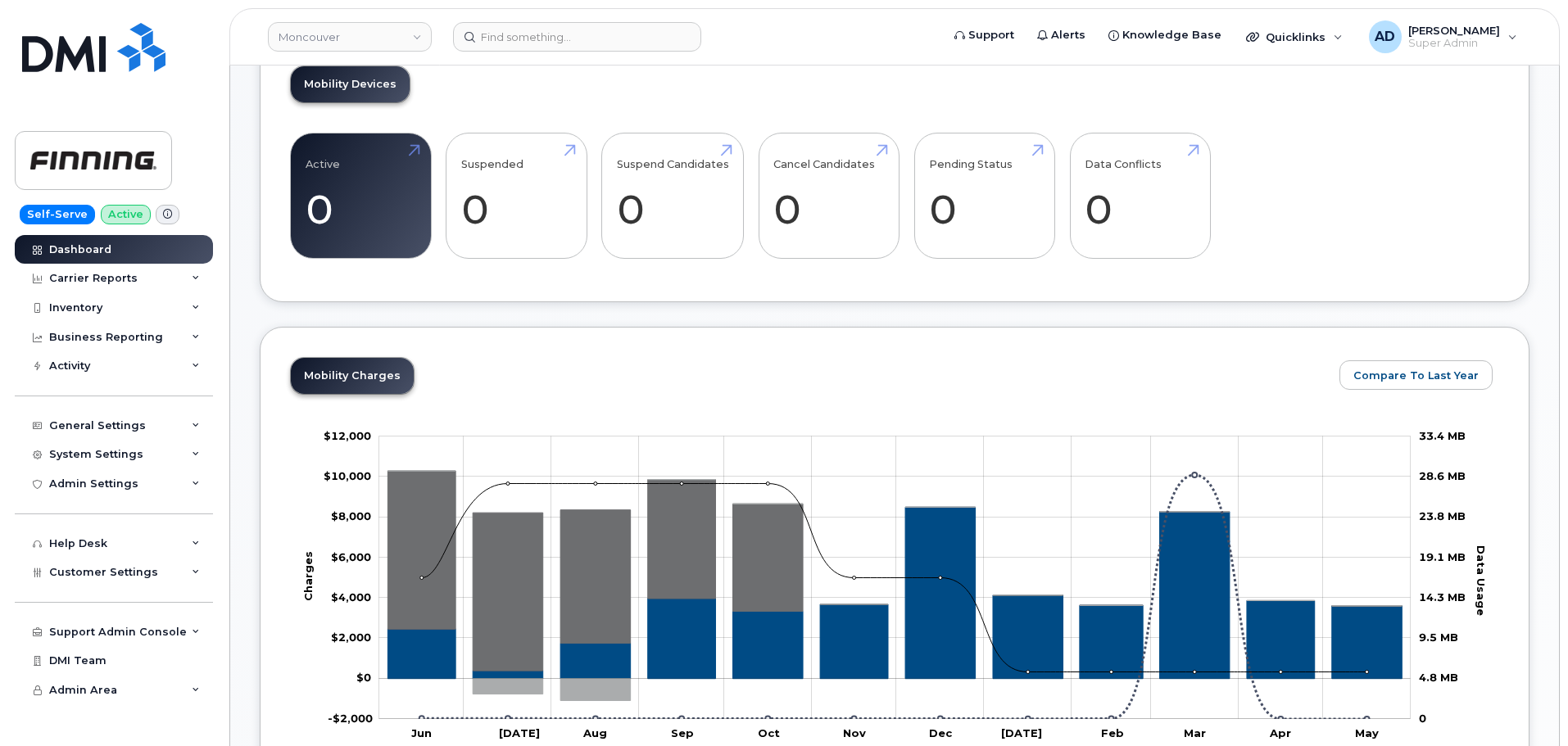
scroll to position [409, 0]
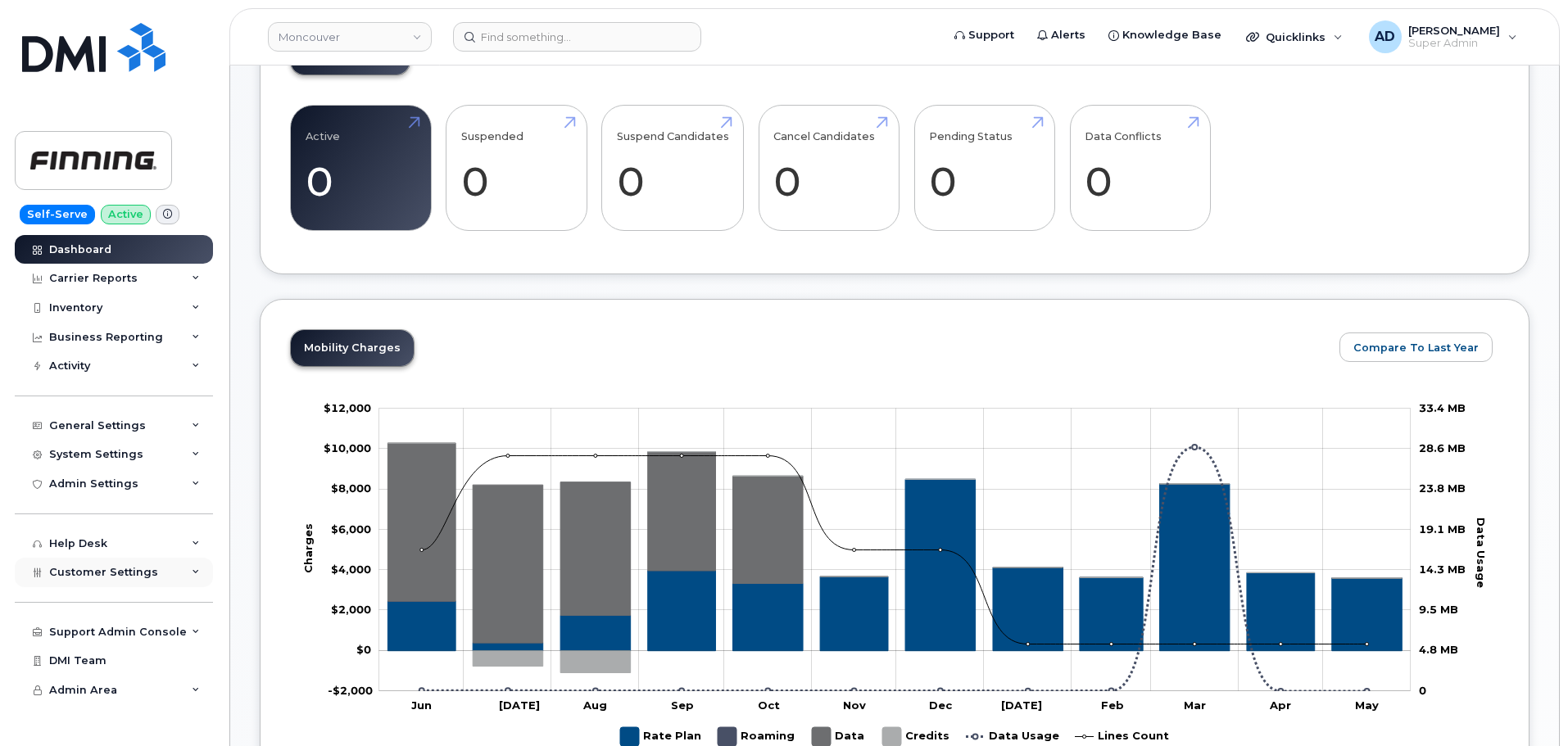
click at [151, 579] on div "Customer Settings" at bounding box center [114, 572] width 198 height 30
click at [146, 602] on link "General" at bounding box center [128, 603] width 169 height 31
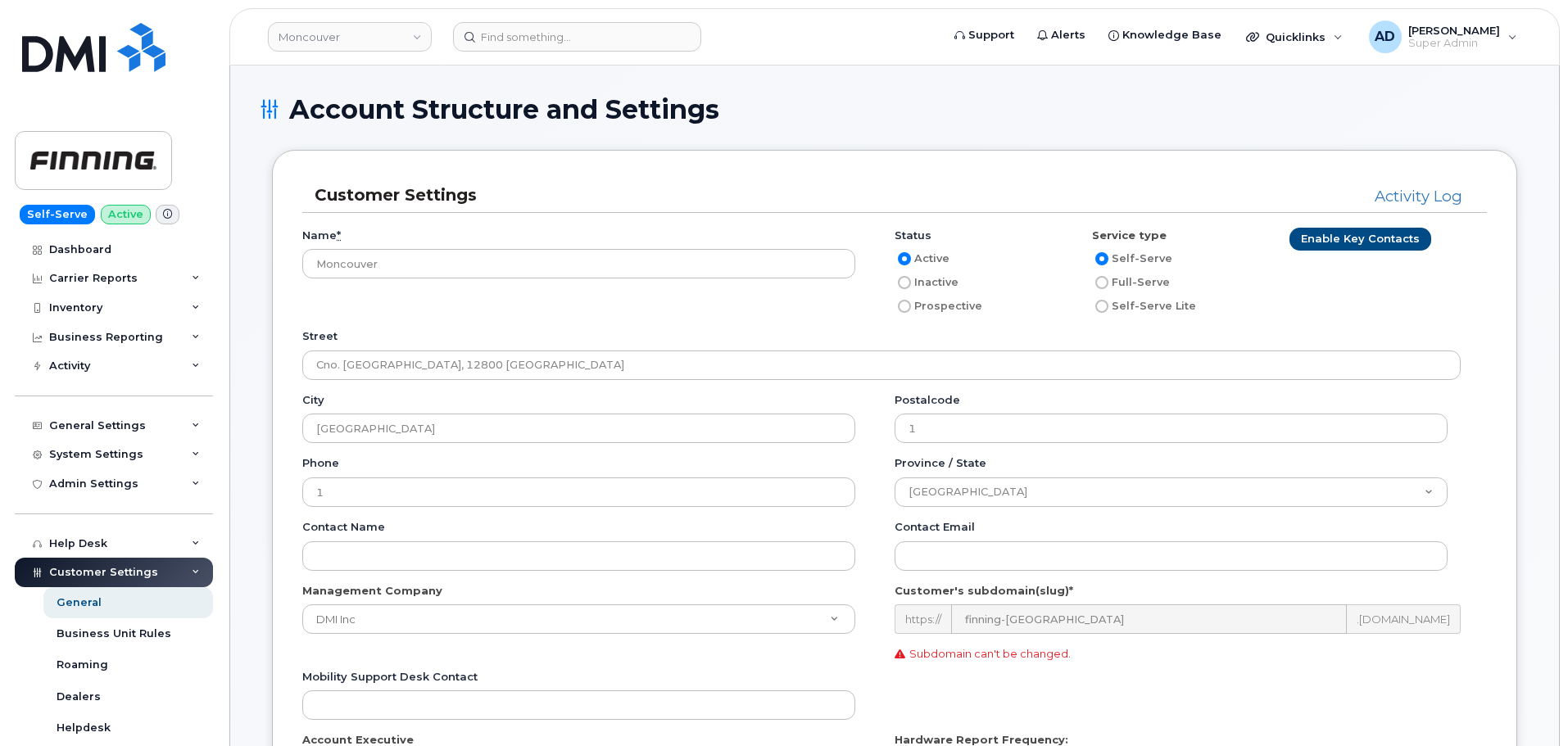
click at [913, 292] on label "Inactive" at bounding box center [926, 282] width 64 height 19
click at [911, 289] on input "Inactive" at bounding box center [905, 283] width 13 height 13
radio input "true"
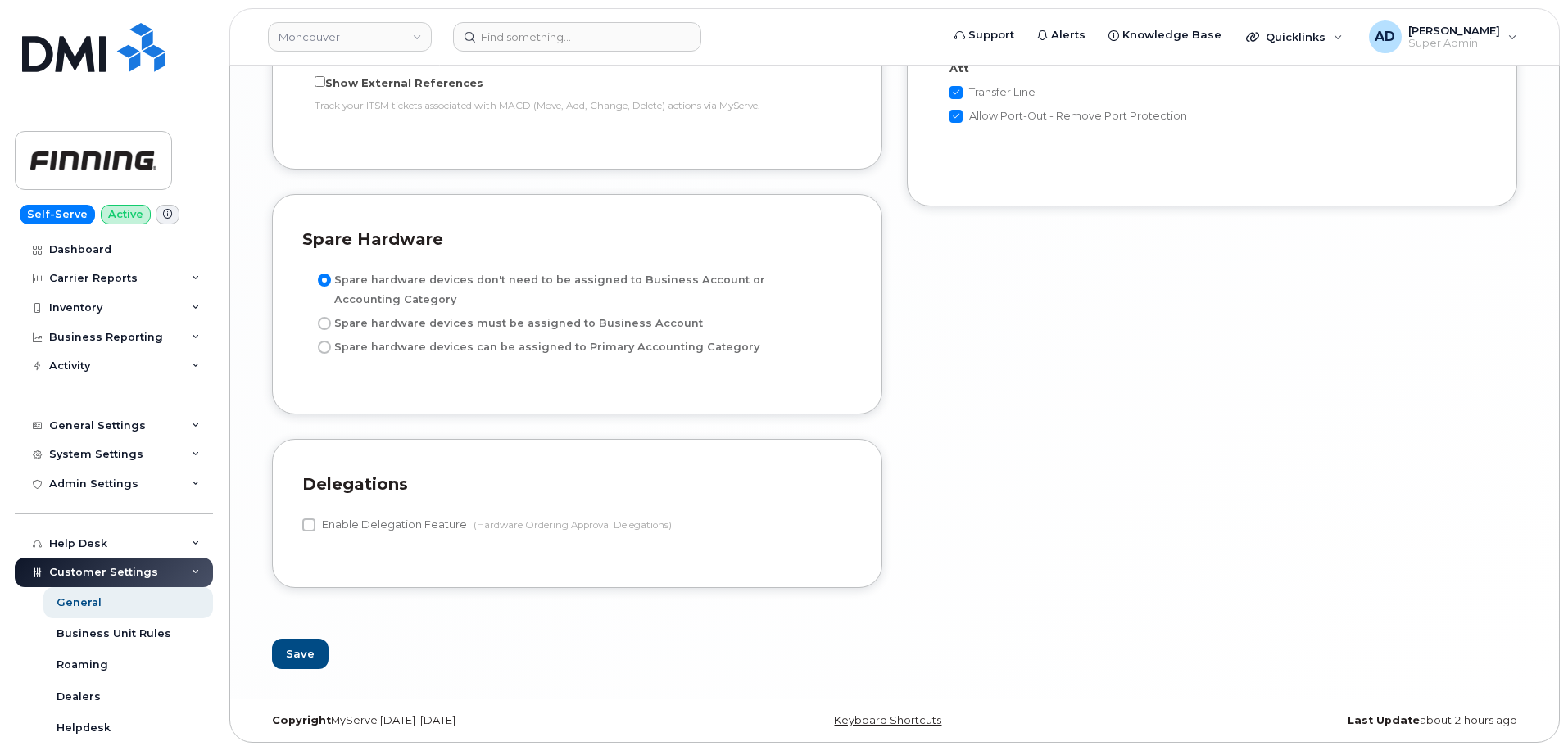
scroll to position [3574, 0]
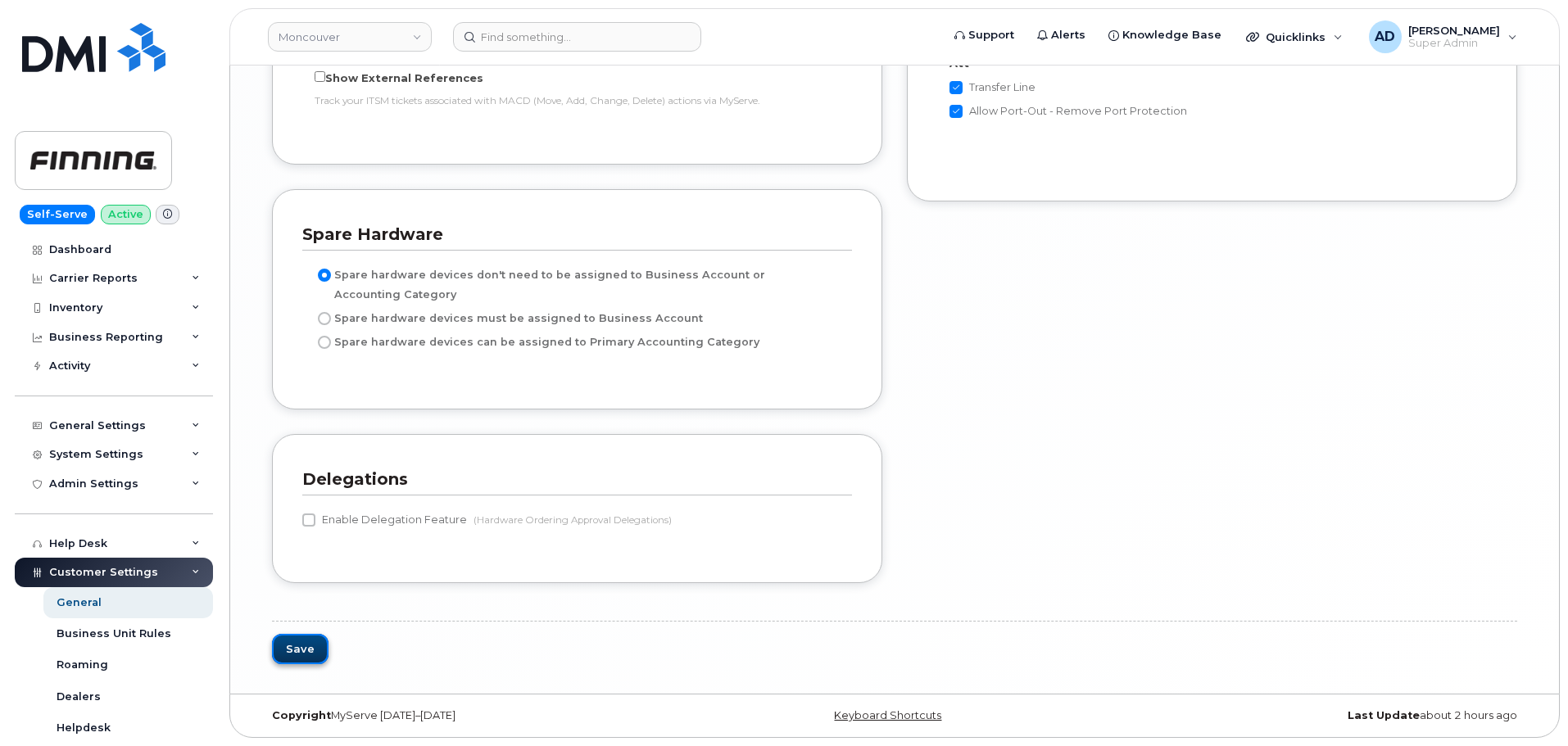
click at [306, 661] on button "Save" at bounding box center [300, 649] width 57 height 30
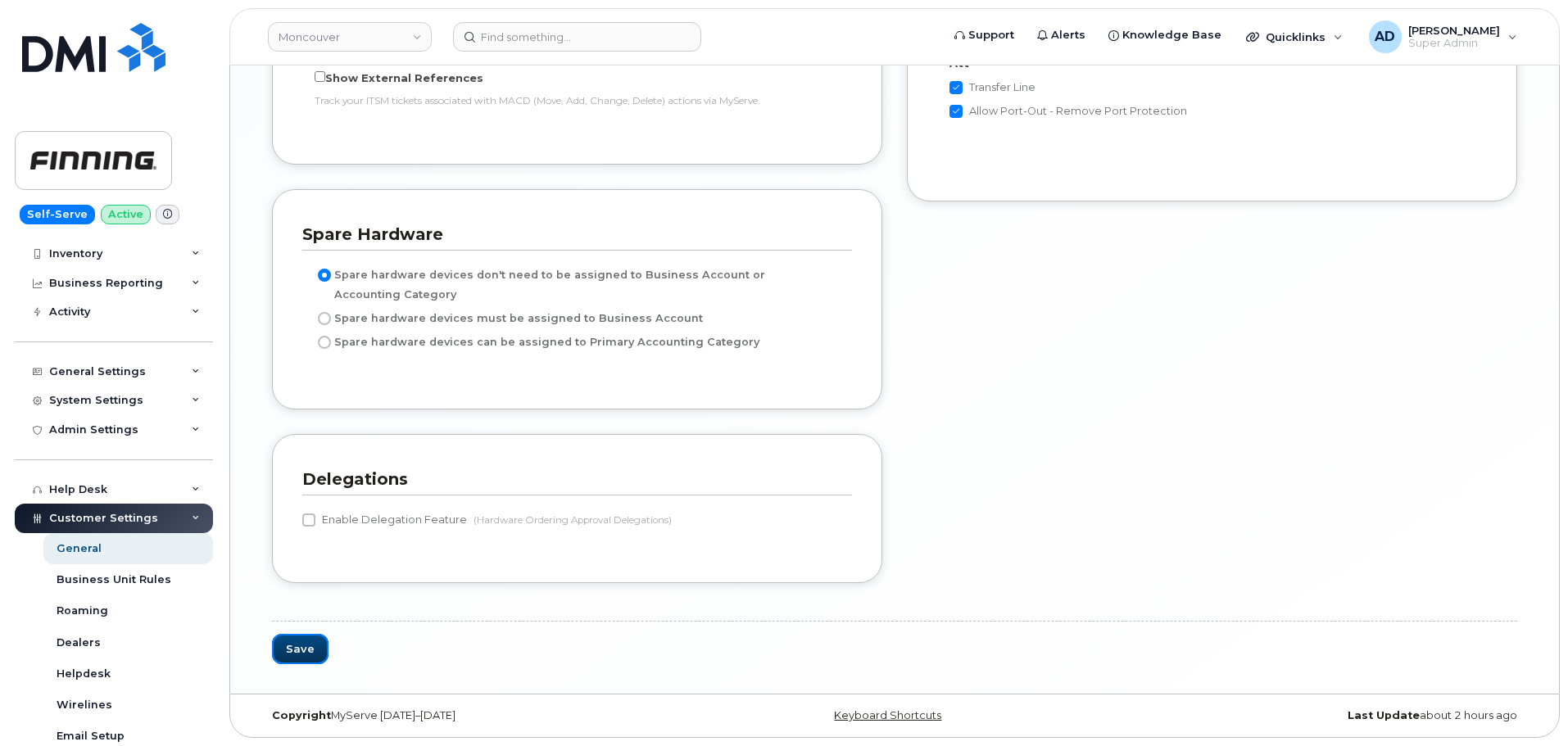
scroll to position [164, 0]
